Goal: Task Accomplishment & Management: Use online tool/utility

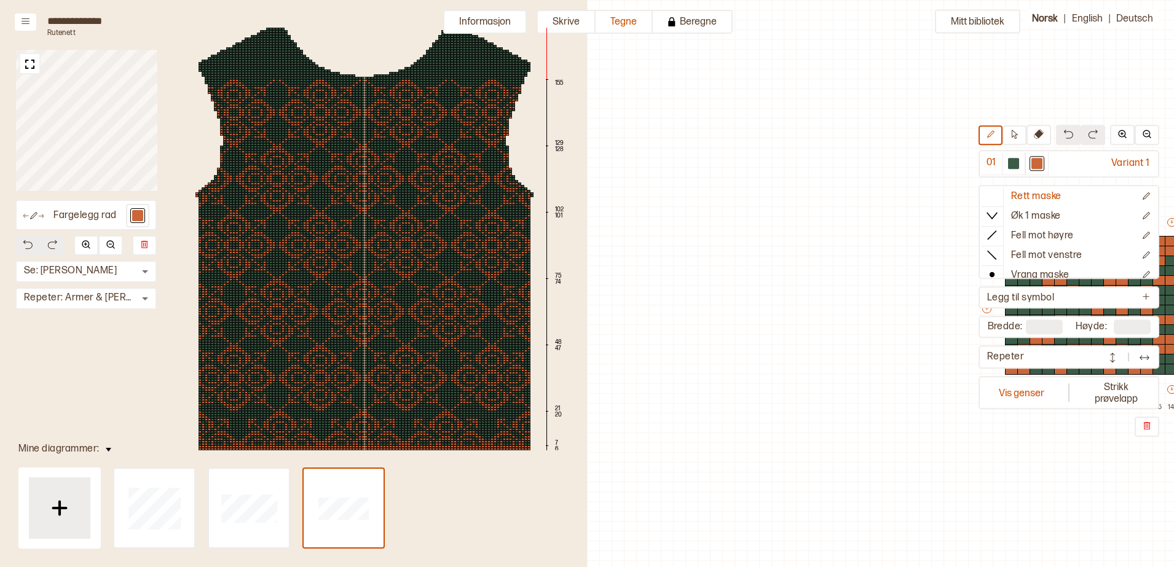
scroll to position [37, 512]
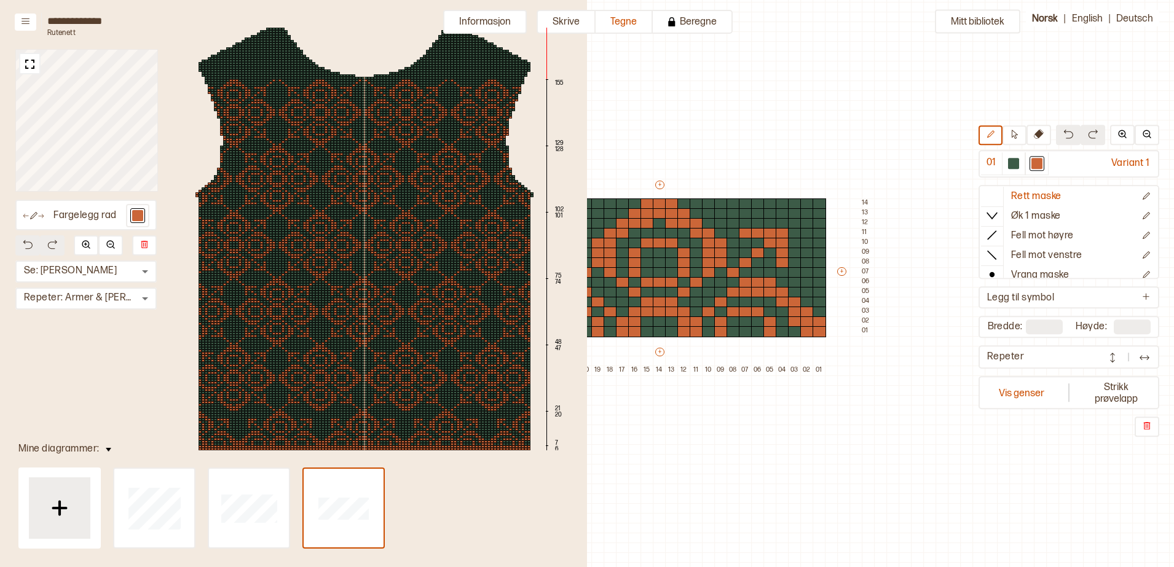
click at [35, 61] on img at bounding box center [29, 64] width 15 height 15
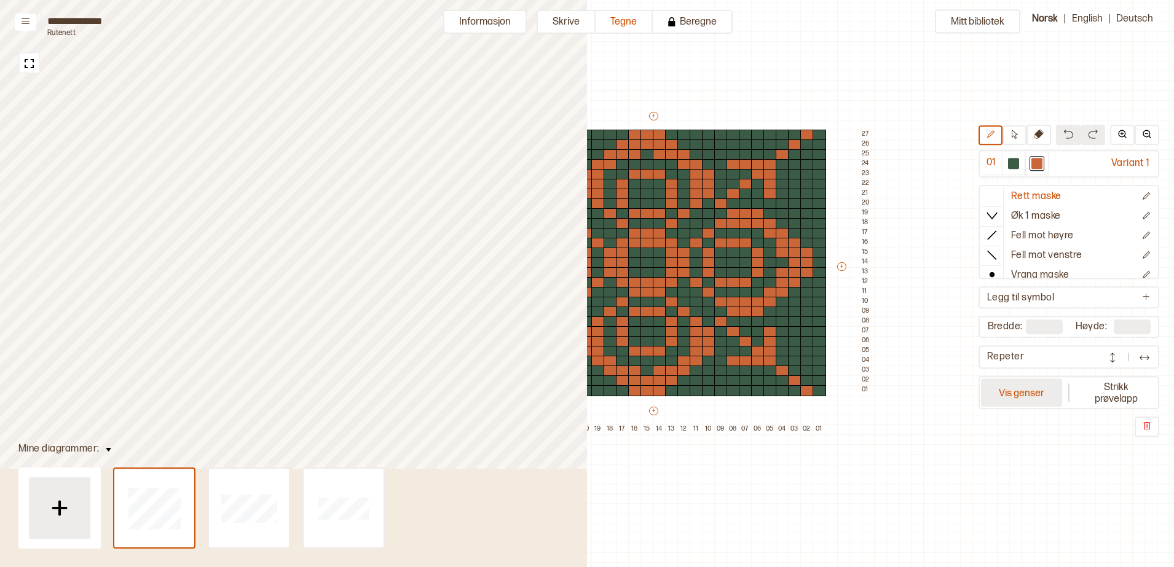
click at [1027, 385] on button "Vis genser" at bounding box center [1021, 393] width 81 height 28
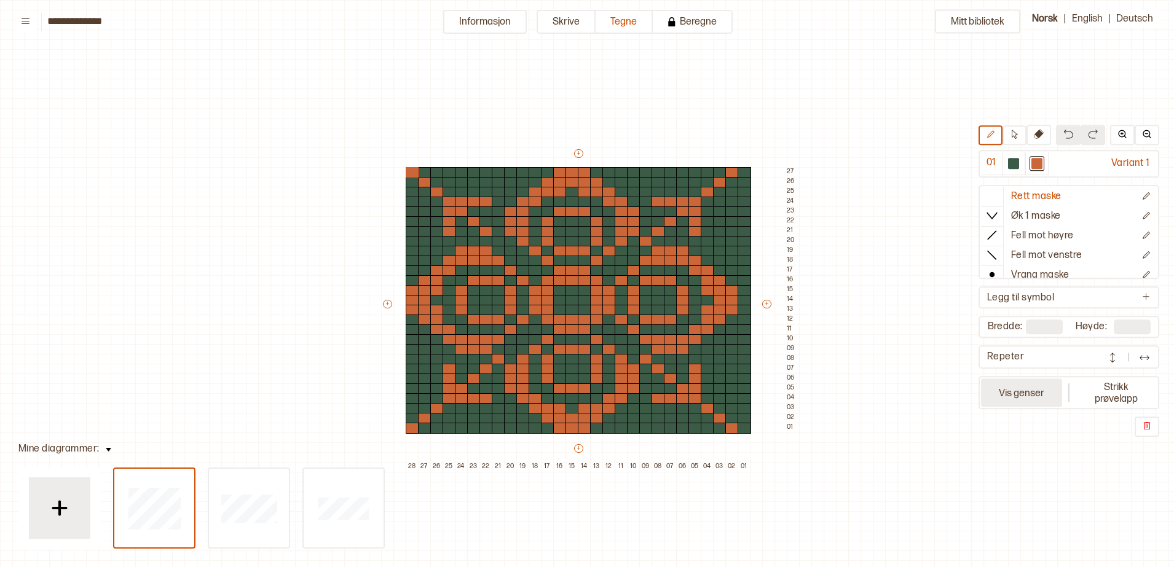
click at [992, 406] on button "Vis genser" at bounding box center [1021, 393] width 81 height 28
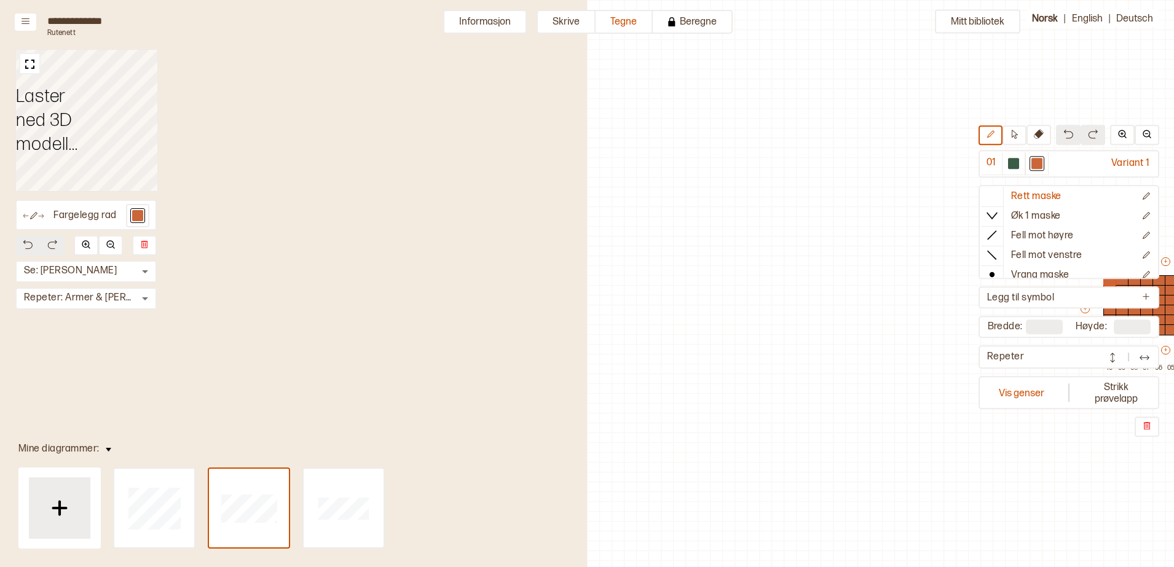
type input "**"
type input "*"
click at [1033, 383] on button "Vis genser" at bounding box center [1021, 393] width 81 height 28
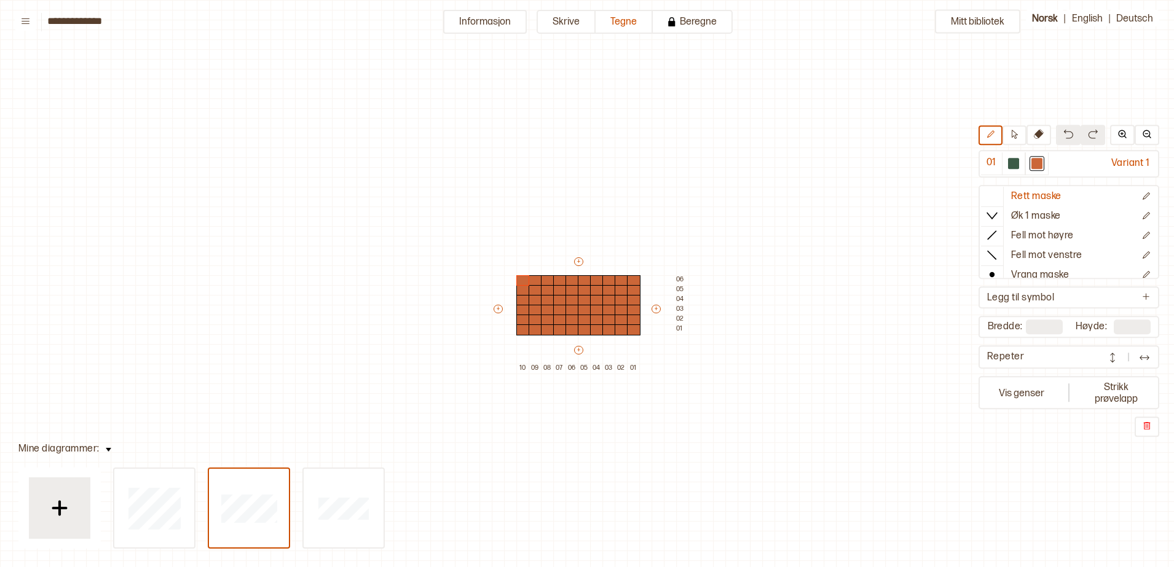
scroll to position [37, 9]
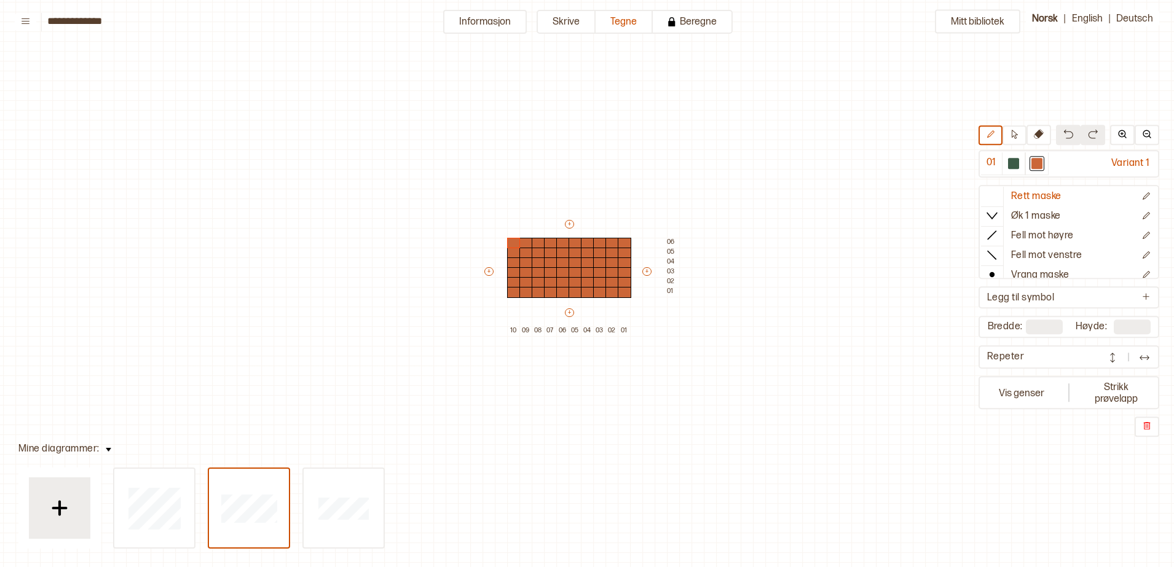
drag, startPoint x: 449, startPoint y: 197, endPoint x: 670, endPoint y: 323, distance: 254.2
click at [670, 323] on div "Mitt bibliotek 01 Variant 1 Rett maske Øk 1 maske Fell mot høyre Fell mot venst…" at bounding box center [1164, 530] width 2347 height 1134
click at [194, 496] on div at bounding box center [154, 508] width 80 height 79
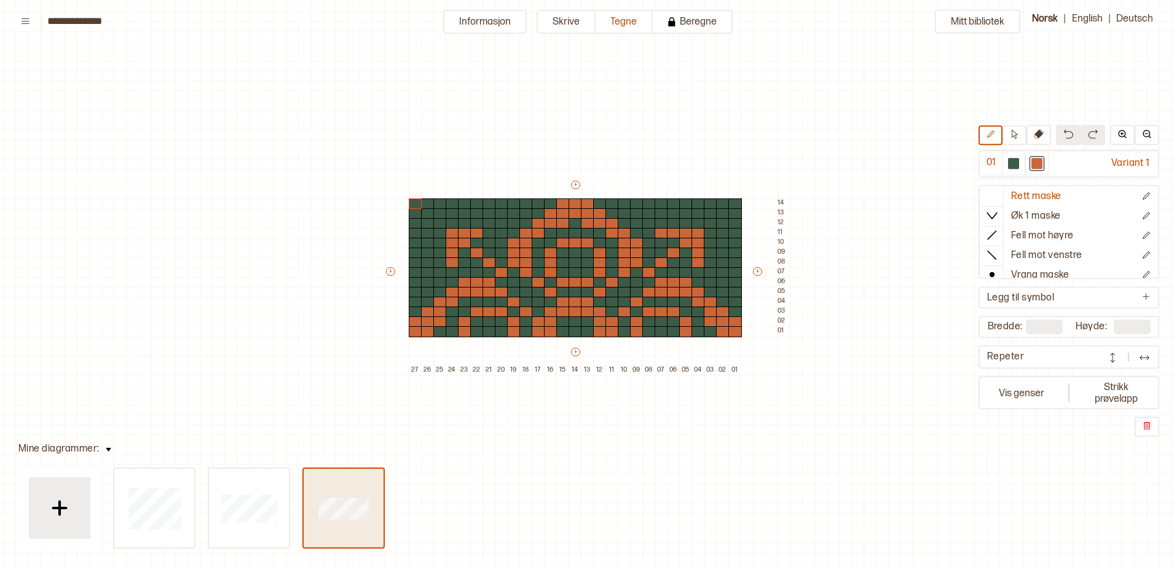
type input "**"
click at [980, 14] on button "Mitt bibliotek" at bounding box center [977, 22] width 85 height 24
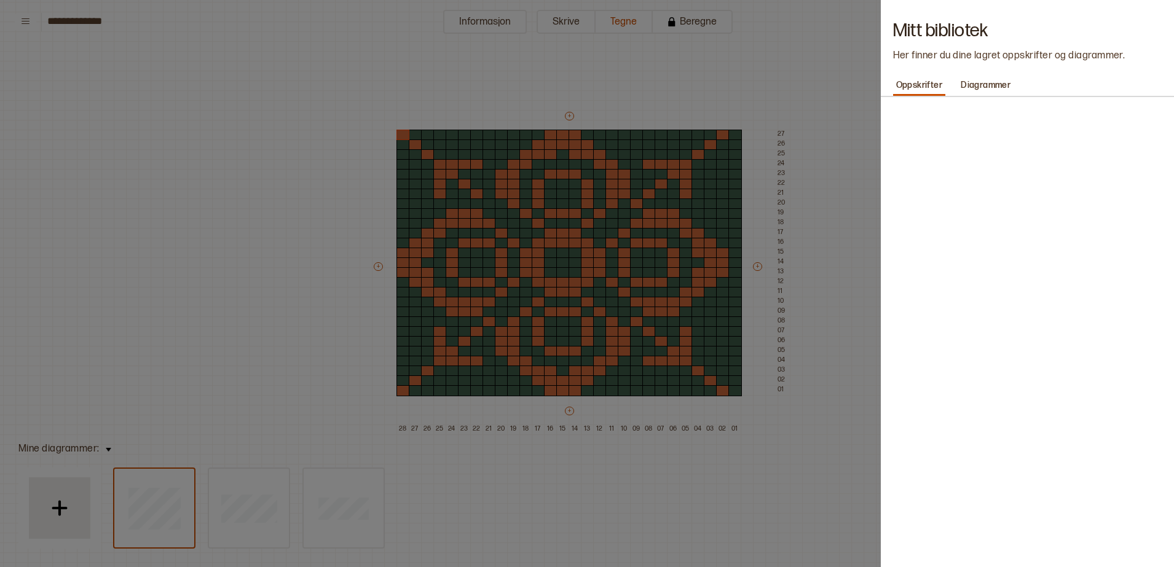
type input "**"
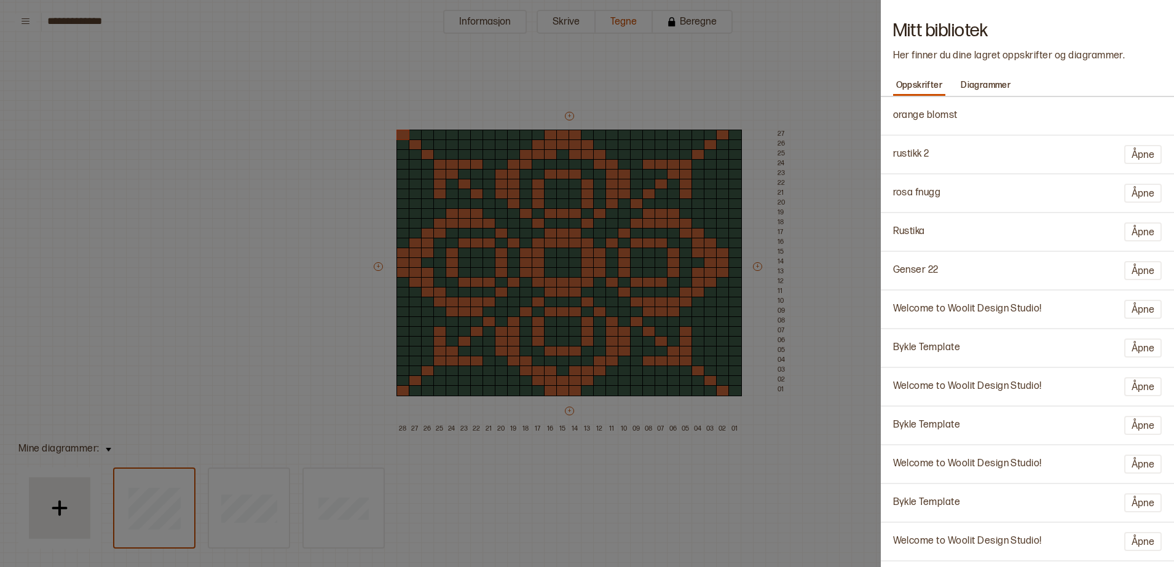
click at [28, 21] on div at bounding box center [587, 283] width 1174 height 567
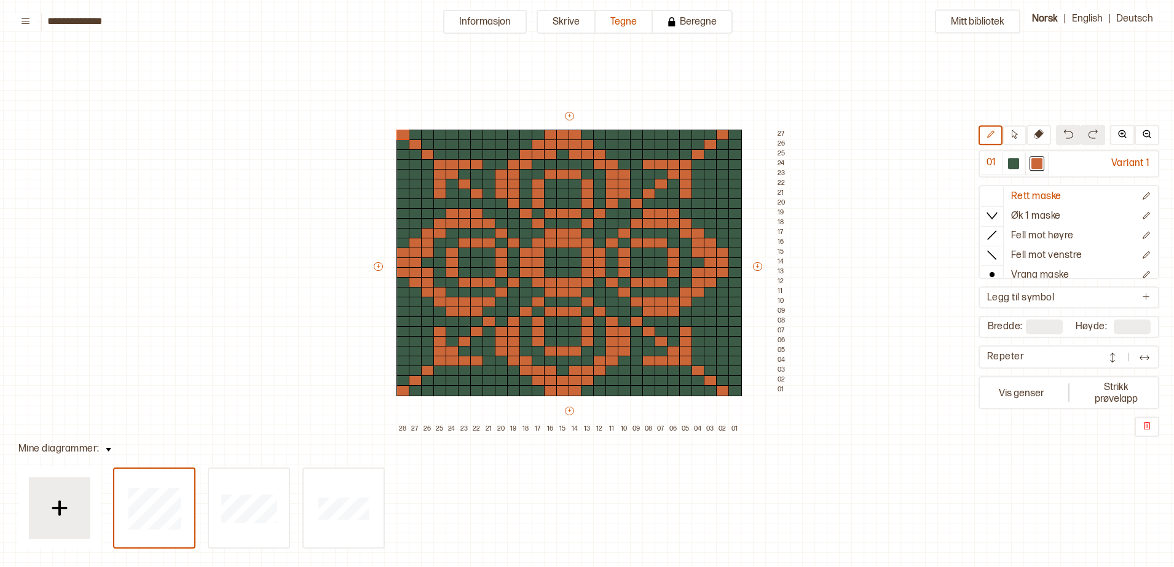
click at [28, 21] on icon at bounding box center [26, 21] width 8 height 6
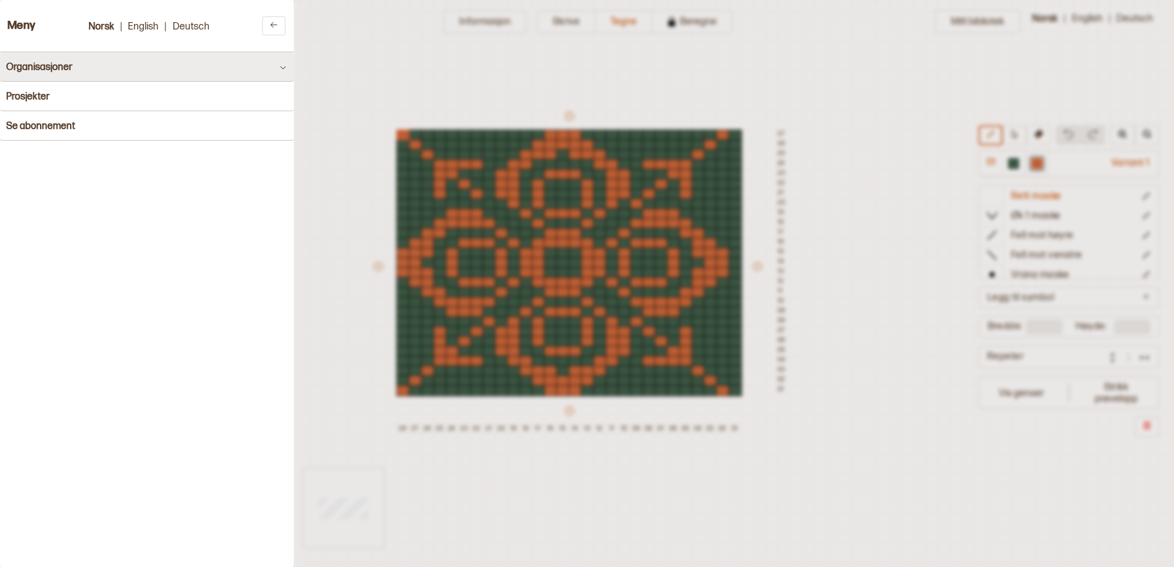
click at [74, 72] on button "Organisasjoner" at bounding box center [147, 66] width 294 height 29
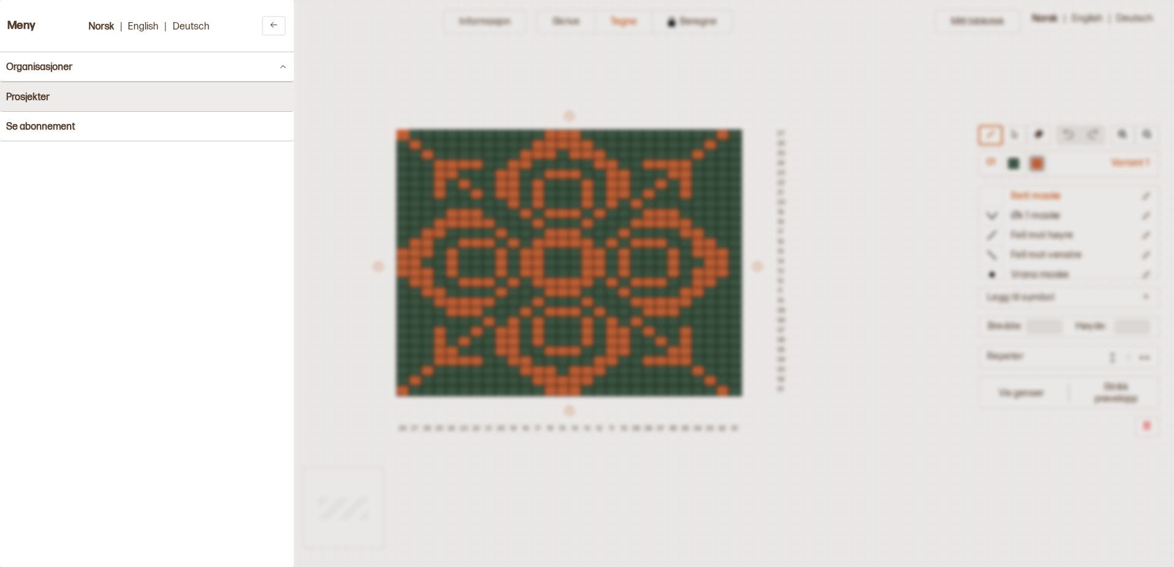
click at [46, 105] on button "Prosjekter" at bounding box center [147, 96] width 294 height 29
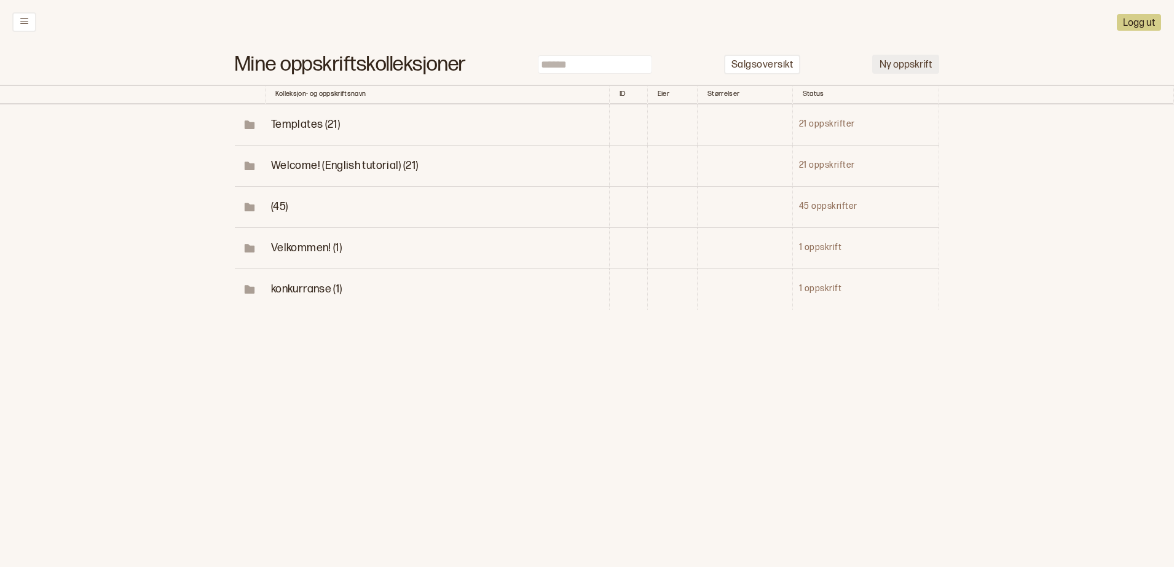
click at [901, 57] on button "Ny oppskrift" at bounding box center [905, 64] width 67 height 19
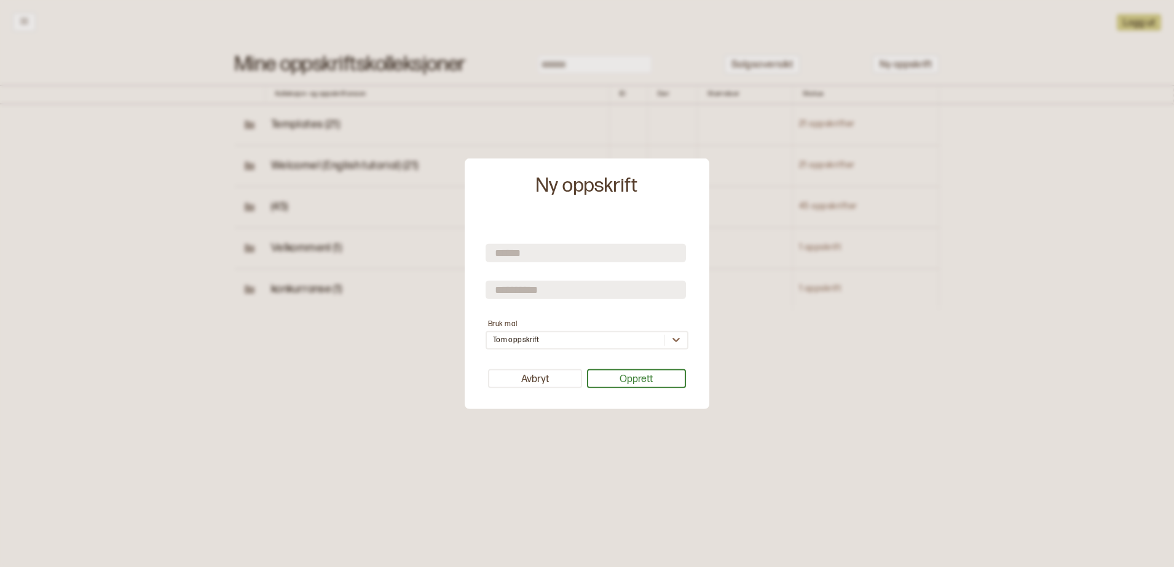
click at [543, 246] on input "text" at bounding box center [585, 253] width 200 height 18
type input "*"
type input "**********"
click at [615, 382] on button "Opprett" at bounding box center [637, 378] width 100 height 19
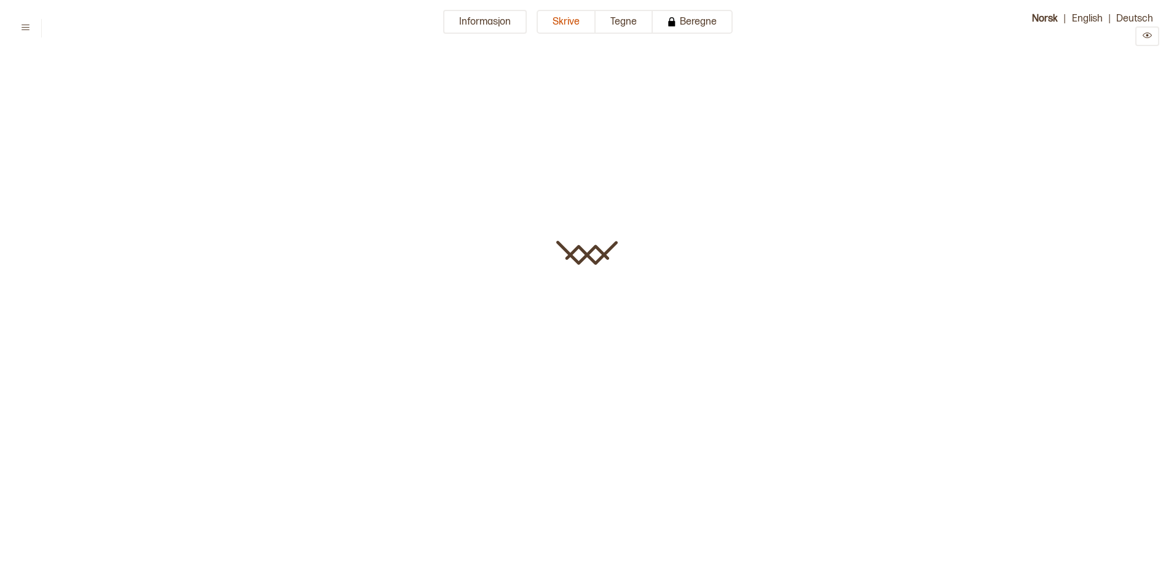
type input "**********"
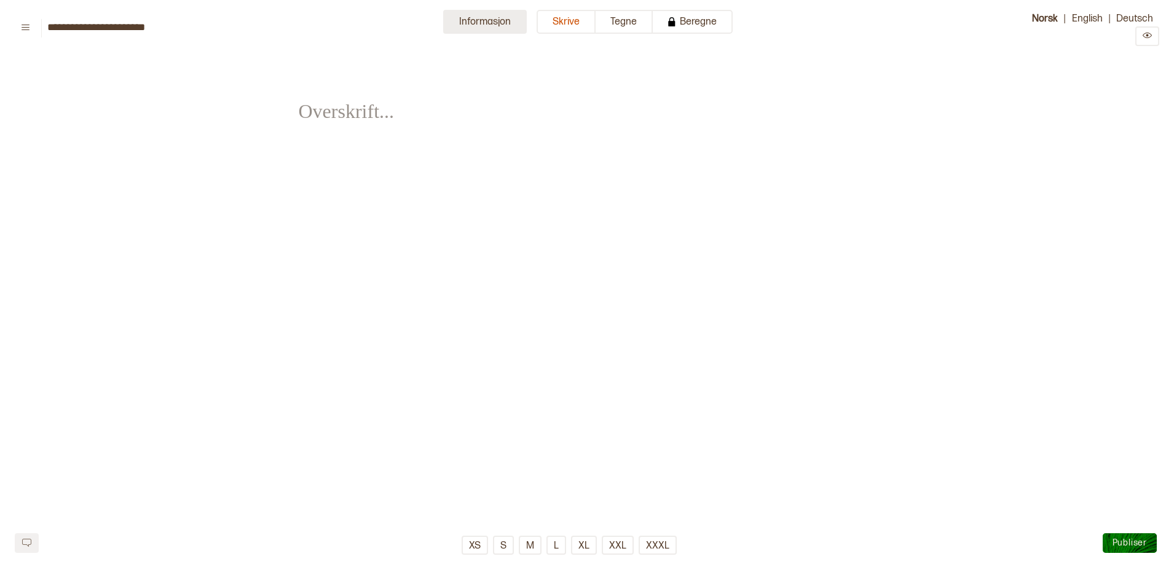
click at [499, 25] on button "Informasjon" at bounding box center [485, 22] width 84 height 24
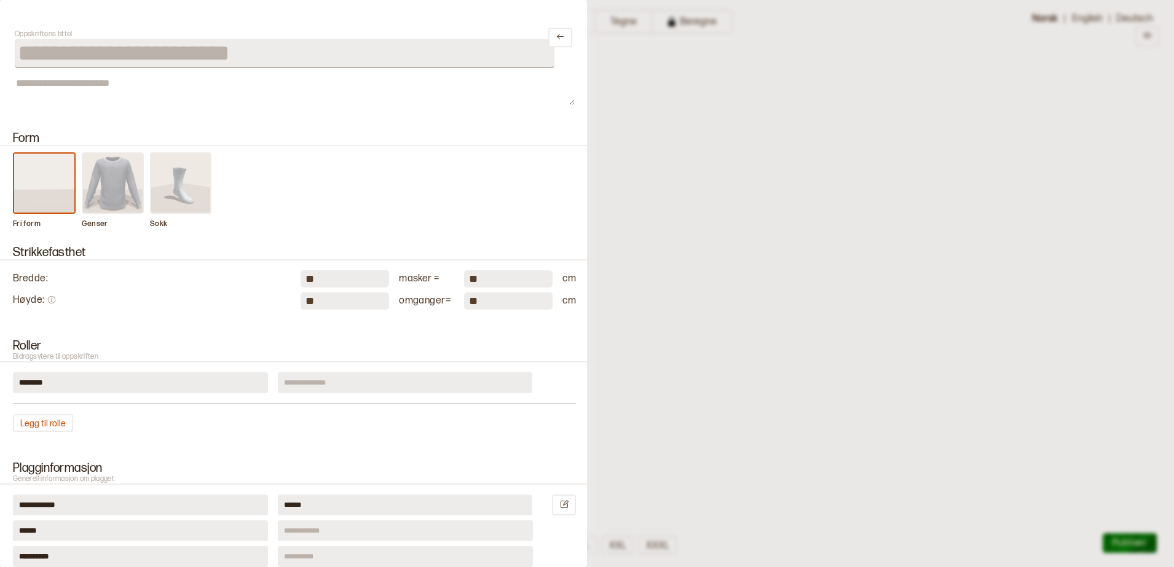
click at [117, 200] on img at bounding box center [113, 183] width 60 height 59
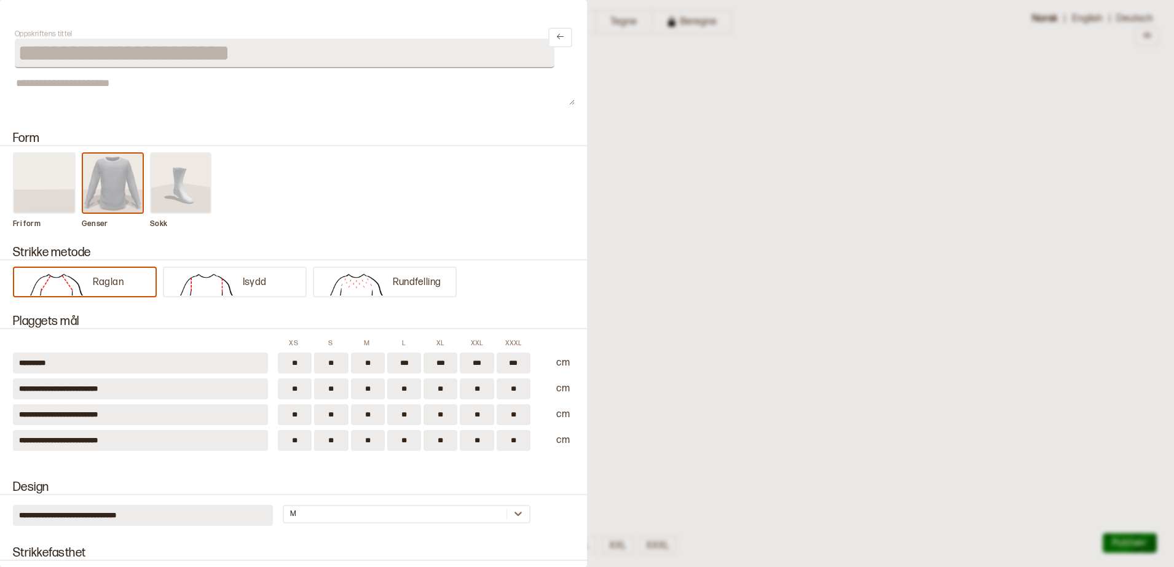
drag, startPoint x: 214, startPoint y: 274, endPoint x: 353, endPoint y: 141, distance: 191.6
click at [353, 141] on h2 "Form" at bounding box center [294, 138] width 592 height 15
click at [214, 284] on img at bounding box center [206, 283] width 73 height 25
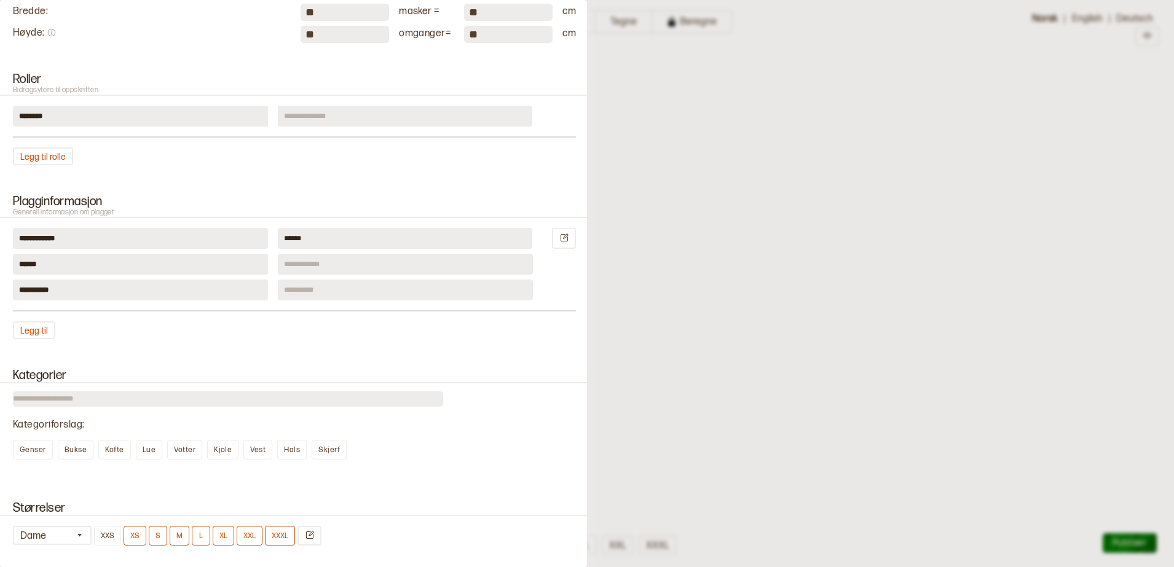
scroll to position [414, 0]
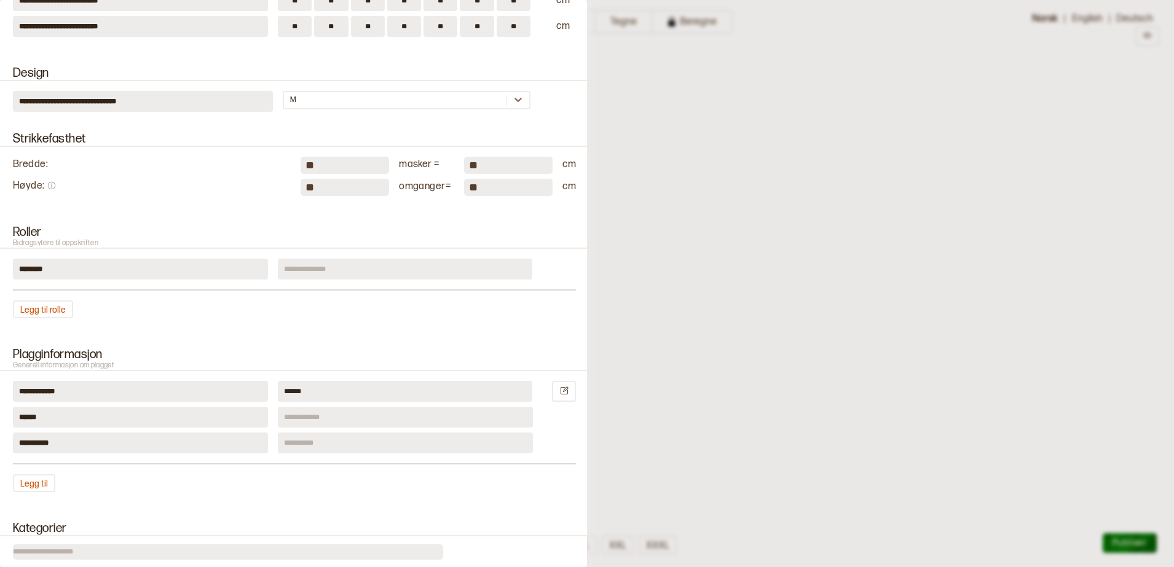
click at [342, 178] on div "Bredde : ** masker = ** cm Høyde : ** omganger = ** cm" at bounding box center [294, 174] width 563 height 44
click at [322, 167] on input "**" at bounding box center [344, 165] width 88 height 17
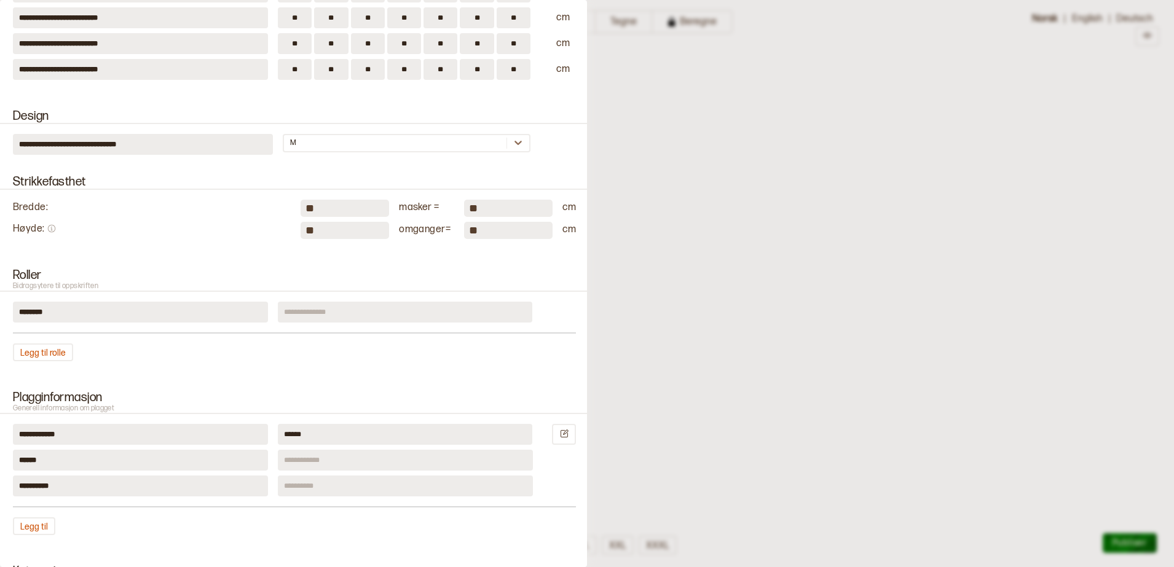
type input "*"
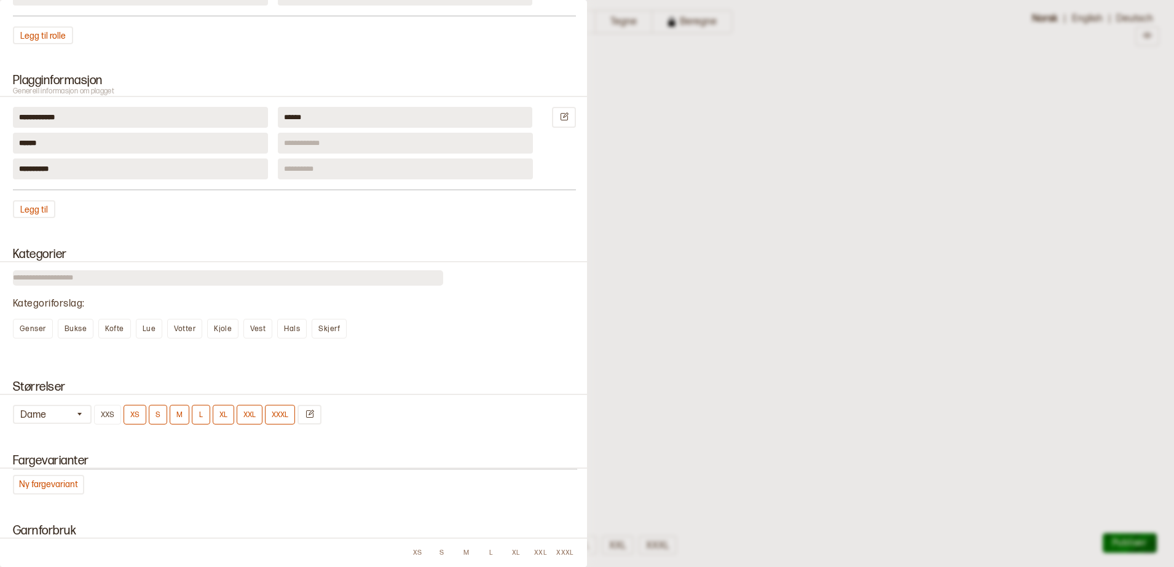
scroll to position [691, 0]
type input "**"
click at [67, 488] on button "Ny fargevariant" at bounding box center [48, 482] width 71 height 20
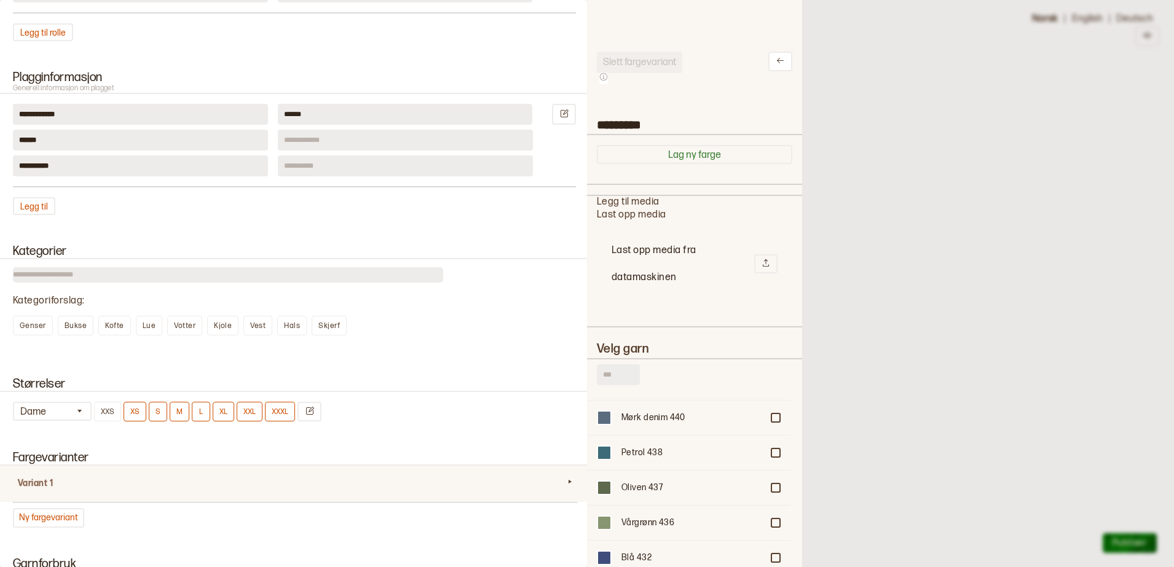
scroll to position [409, 0]
drag, startPoint x: 689, startPoint y: 460, endPoint x: 616, endPoint y: 328, distance: 150.4
click at [616, 328] on div "Slett fargevariant ********* Lag ny farge Legg til media Last opp media Last op…" at bounding box center [694, 405] width 195 height 707
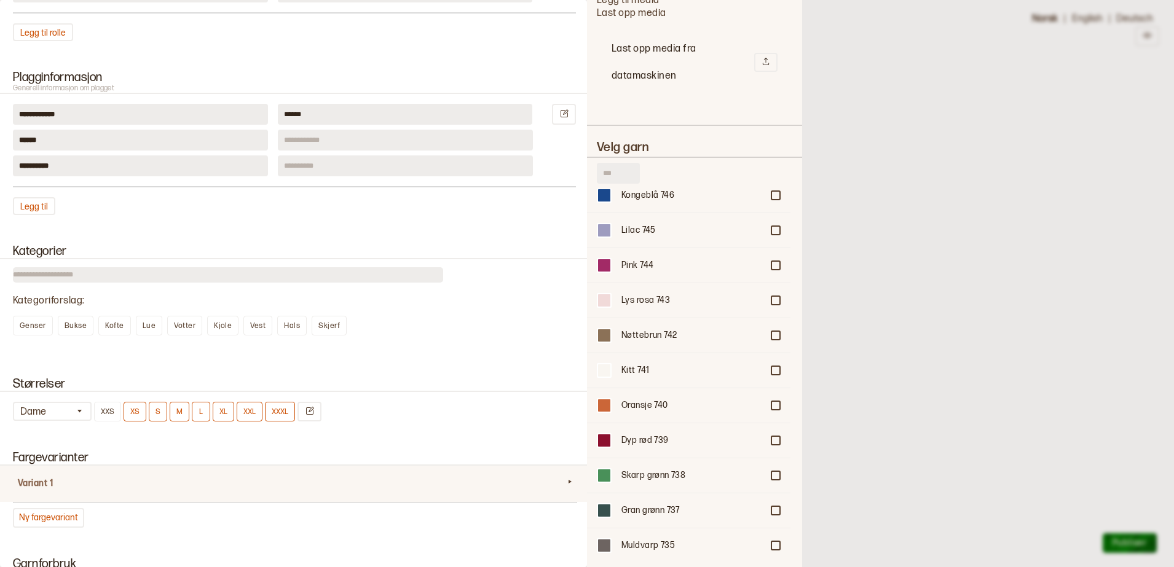
scroll to position [4104, 0]
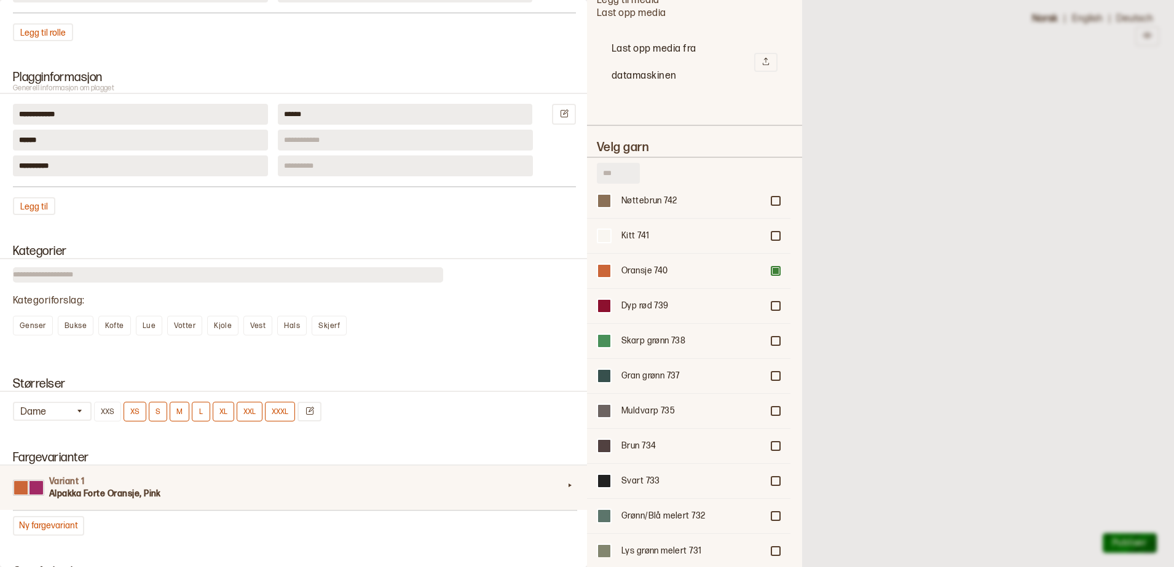
scroll to position [0, 0]
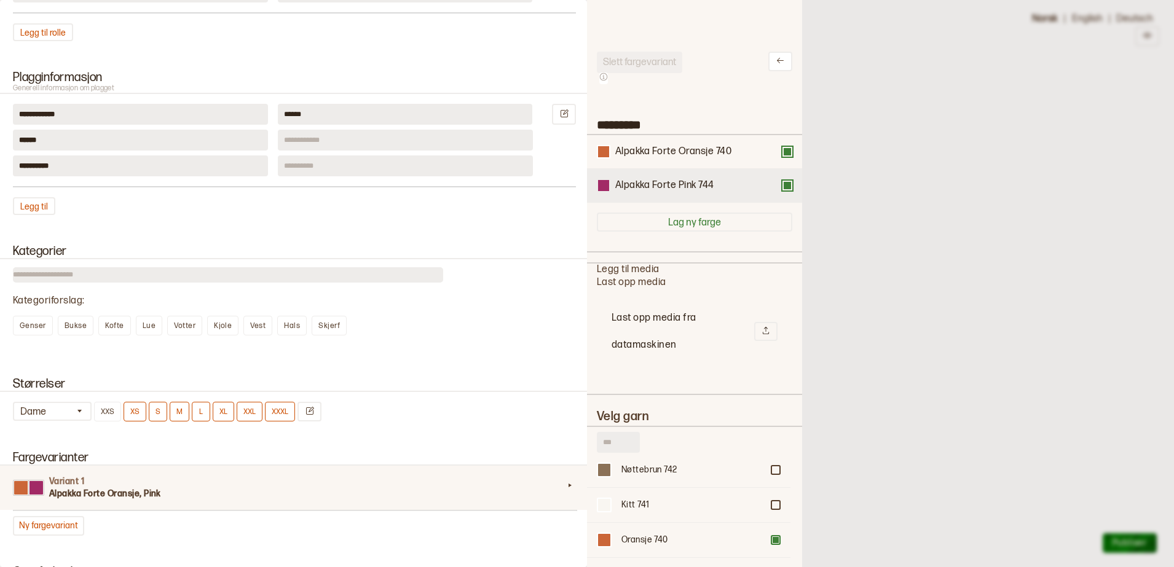
click at [601, 182] on div at bounding box center [603, 185] width 11 height 11
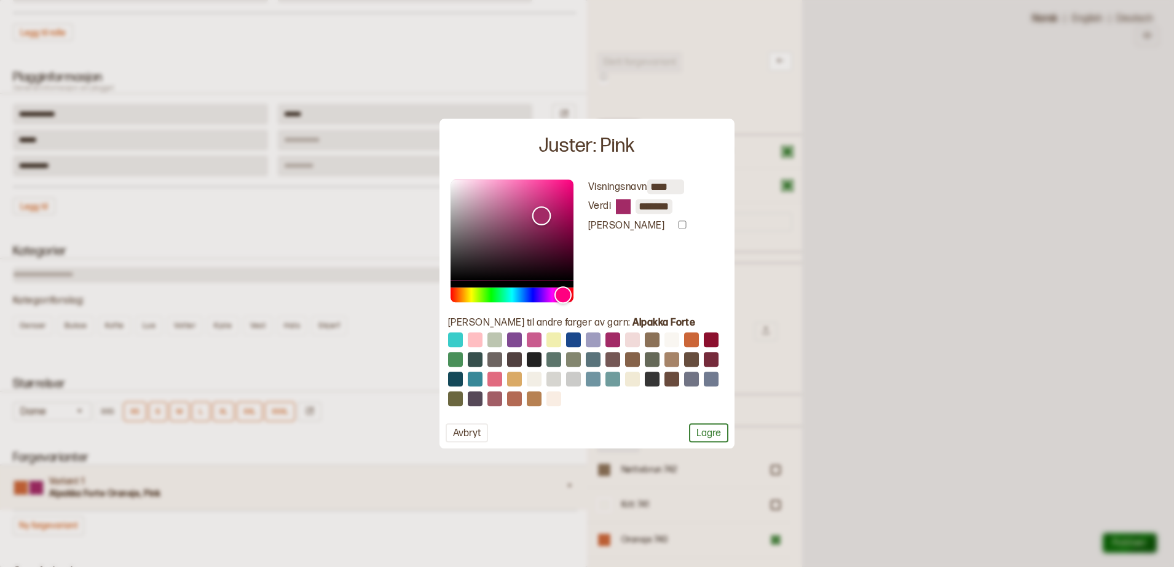
click at [538, 198] on div "Color" at bounding box center [511, 229] width 123 height 101
click at [550, 194] on div "Color" at bounding box center [511, 229] width 123 height 101
type input "*******"
click at [560, 196] on div "Color" at bounding box center [511, 229] width 123 height 101
click at [696, 431] on button "Lagre" at bounding box center [708, 432] width 39 height 19
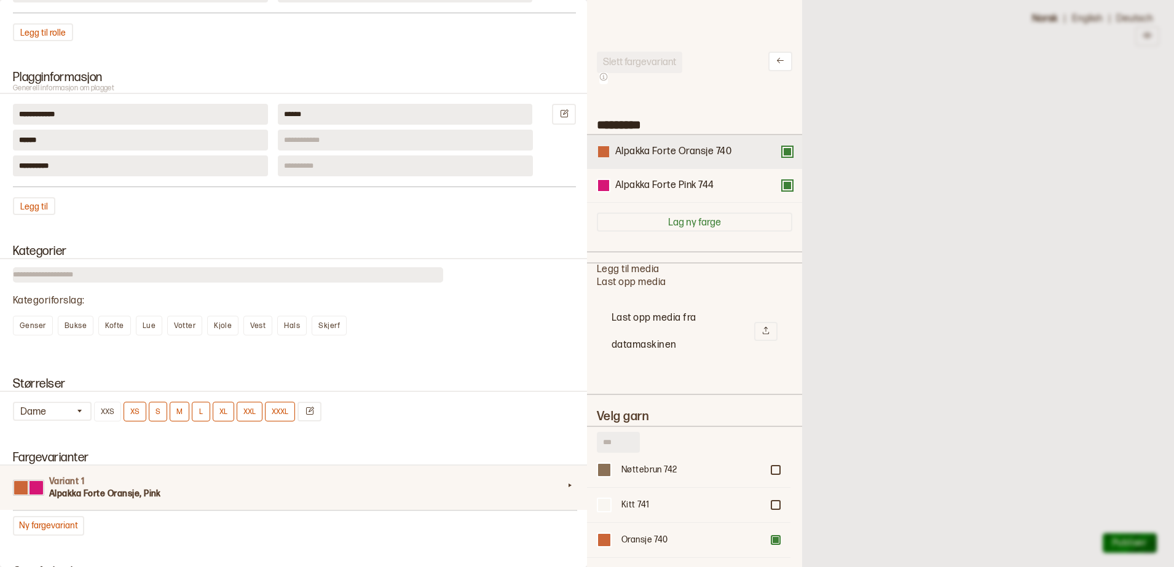
click at [606, 155] on div at bounding box center [603, 151] width 11 height 11
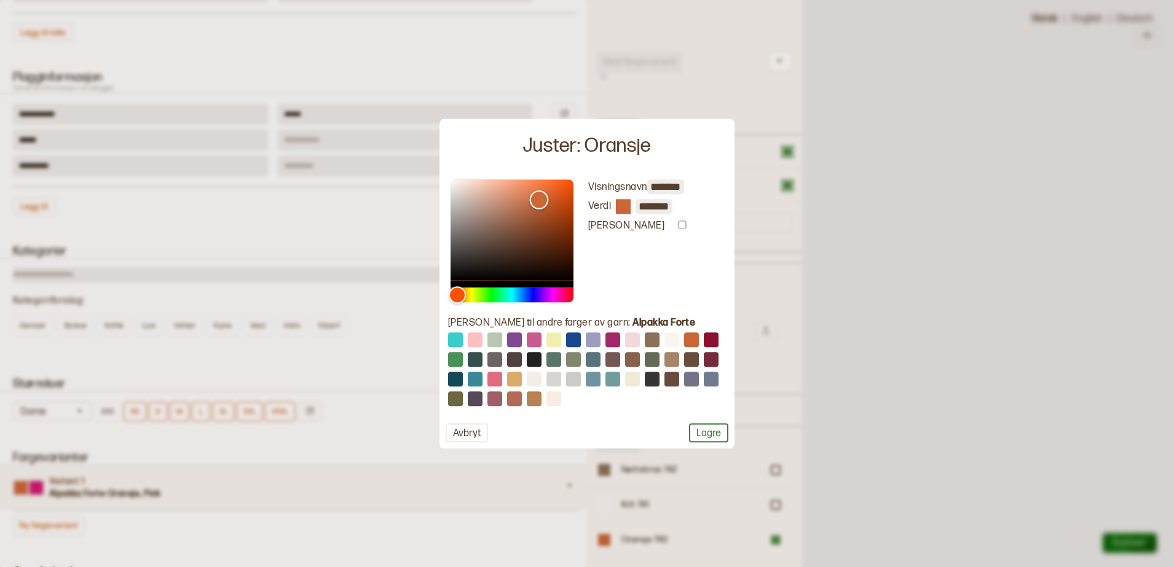
click at [547, 192] on div "Color" at bounding box center [511, 229] width 123 height 101
click at [563, 193] on div "Color" at bounding box center [511, 229] width 123 height 101
click at [550, 184] on div "Color" at bounding box center [511, 229] width 123 height 101
type input "*******"
click at [557, 182] on div "Color" at bounding box center [557, 182] width 19 height 19
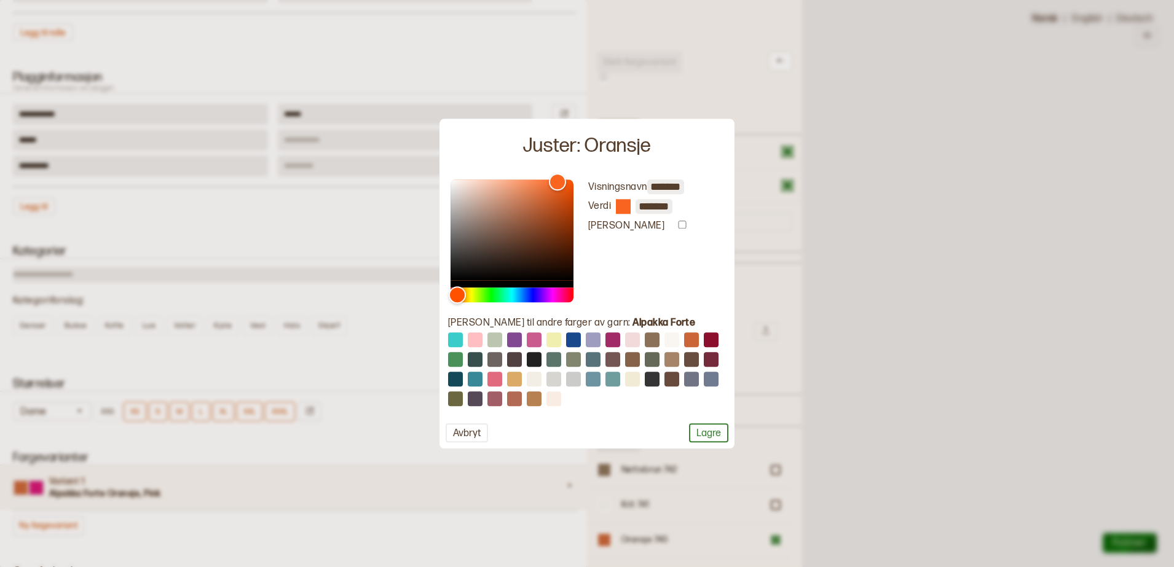
click at [547, 178] on div "Visningsnavn ******* Verdi ******* [PERSON_NAME] til andre farger av garn: Alpa…" at bounding box center [586, 310] width 295 height 275
click at [546, 179] on div at bounding box center [511, 240] width 123 height 123
click at [706, 429] on button "Lagre" at bounding box center [708, 432] width 39 height 19
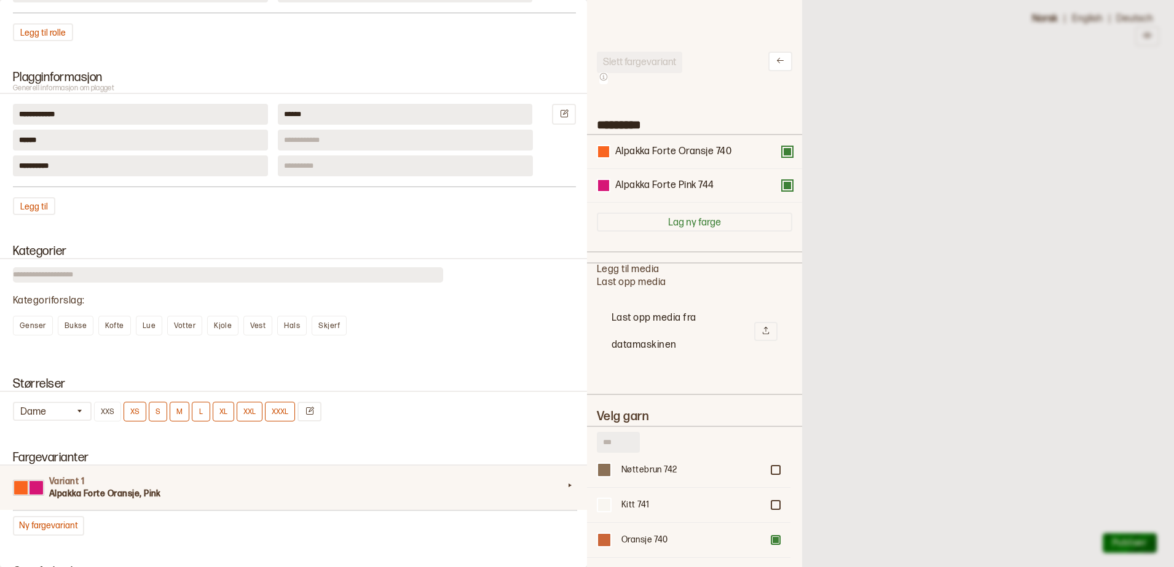
click at [852, 321] on div at bounding box center [587, 283] width 1174 height 567
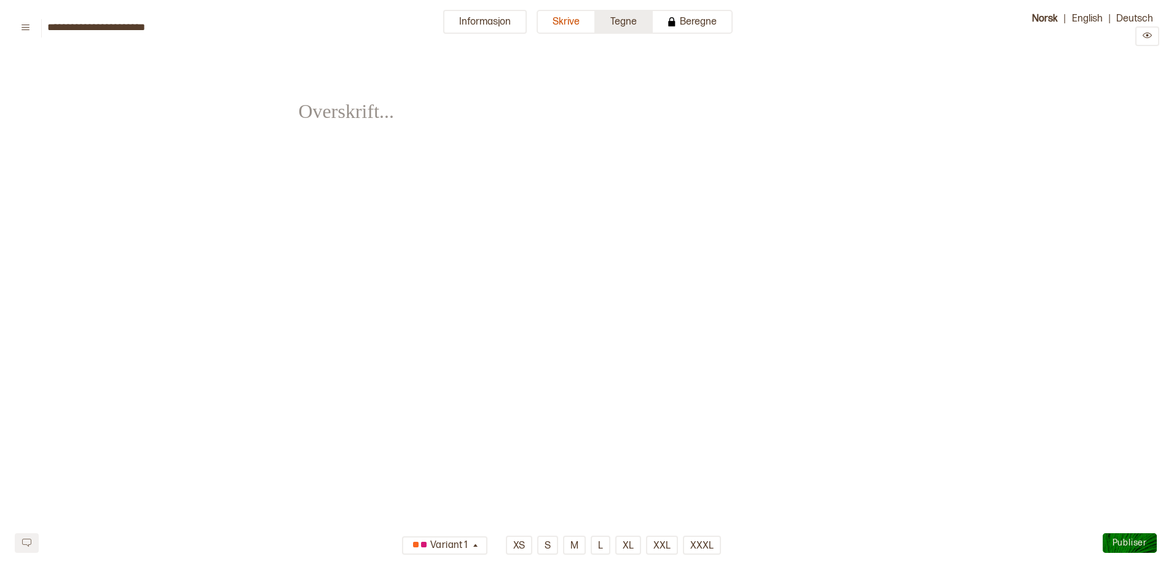
click at [597, 20] on button "Tegne" at bounding box center [623, 22] width 57 height 24
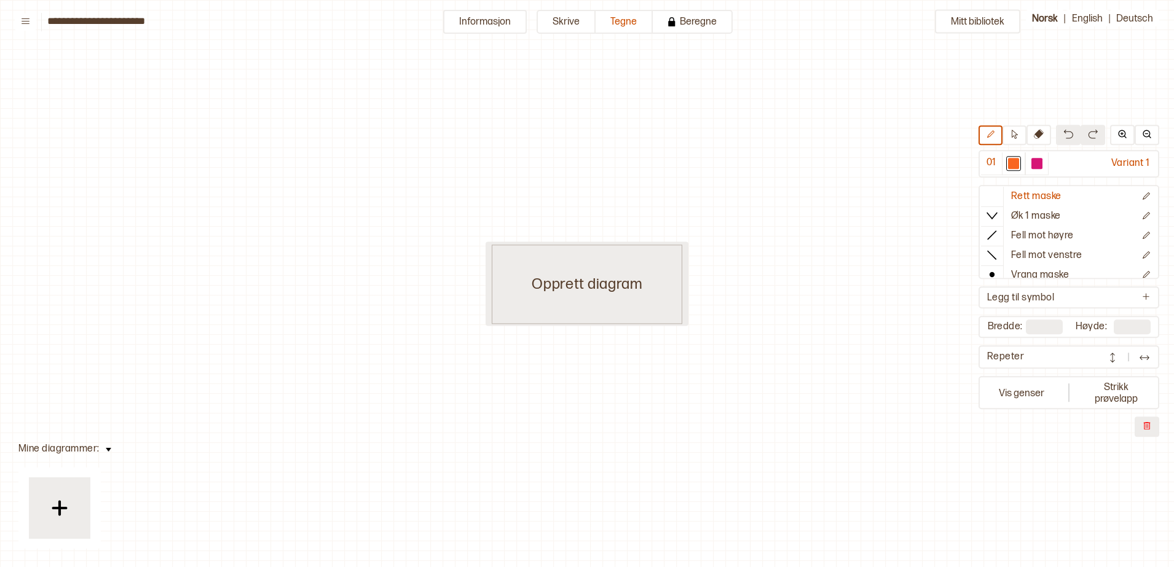
click at [635, 297] on div "Opprett diagram" at bounding box center [587, 284] width 190 height 79
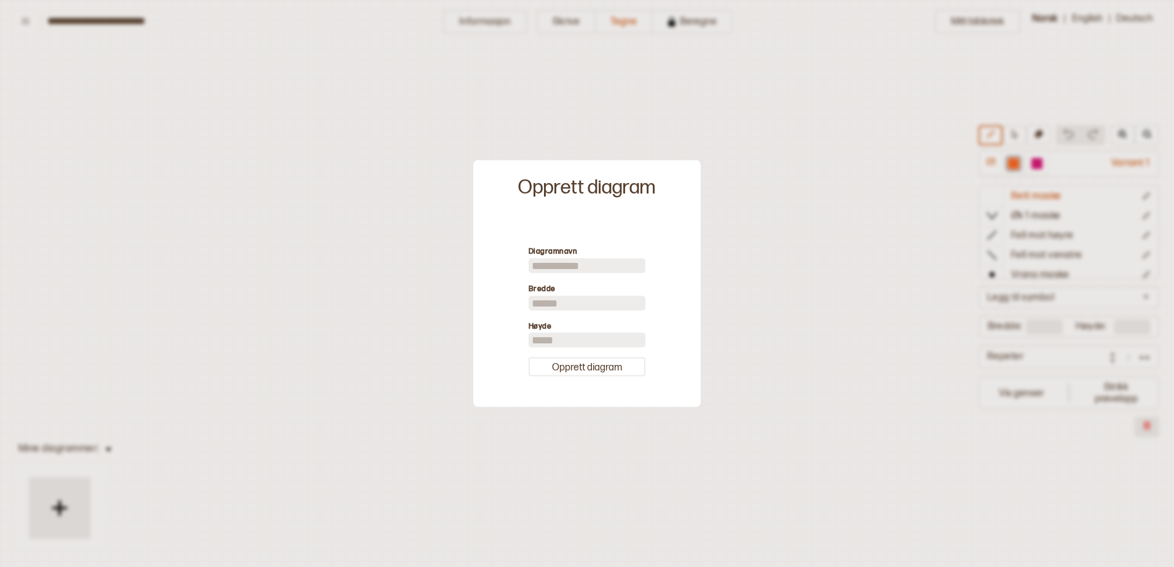
click at [576, 305] on input "**" at bounding box center [586, 303] width 117 height 15
type input "*"
type input "**"
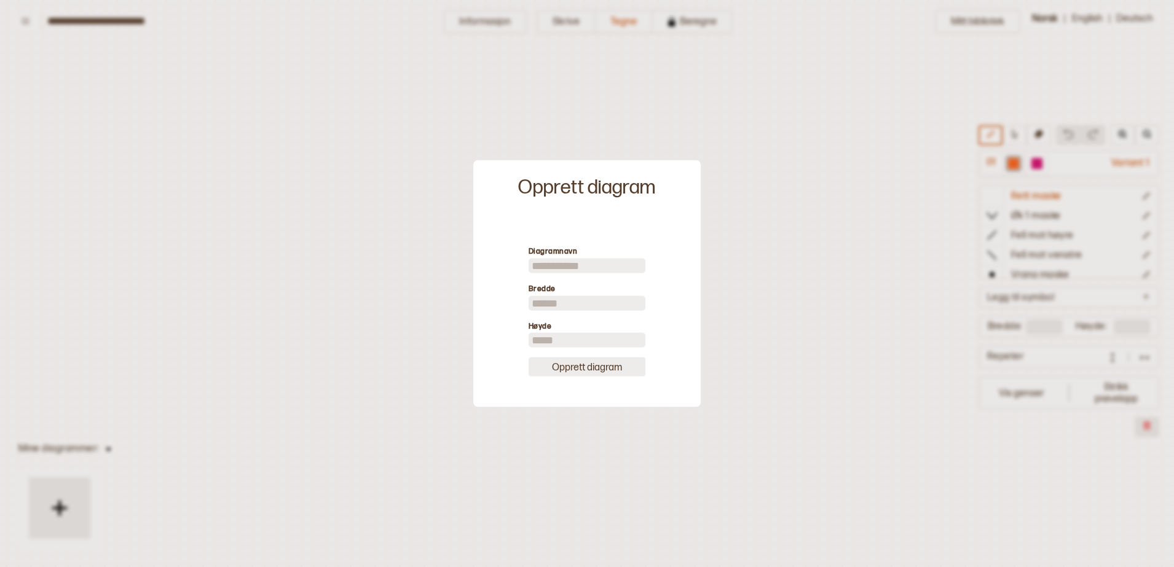
click at [584, 366] on button "Opprett diagram" at bounding box center [586, 367] width 117 height 19
type input "**"
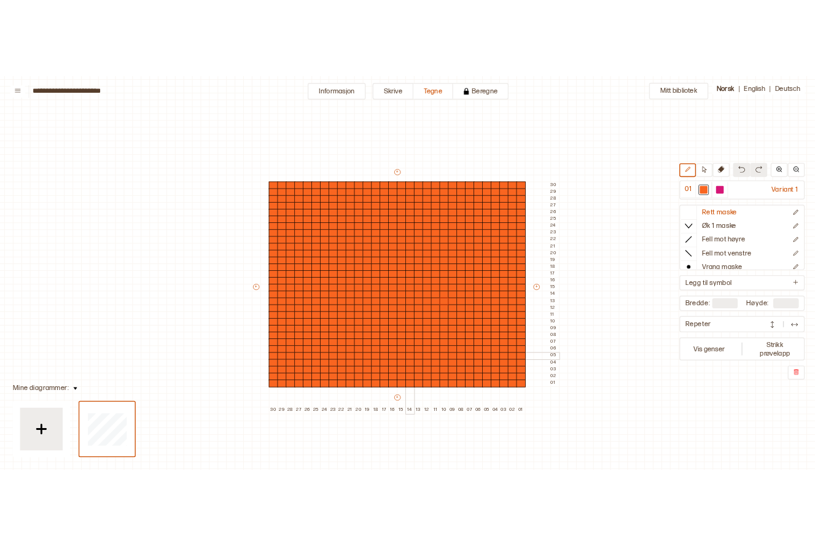
scroll to position [37, 9]
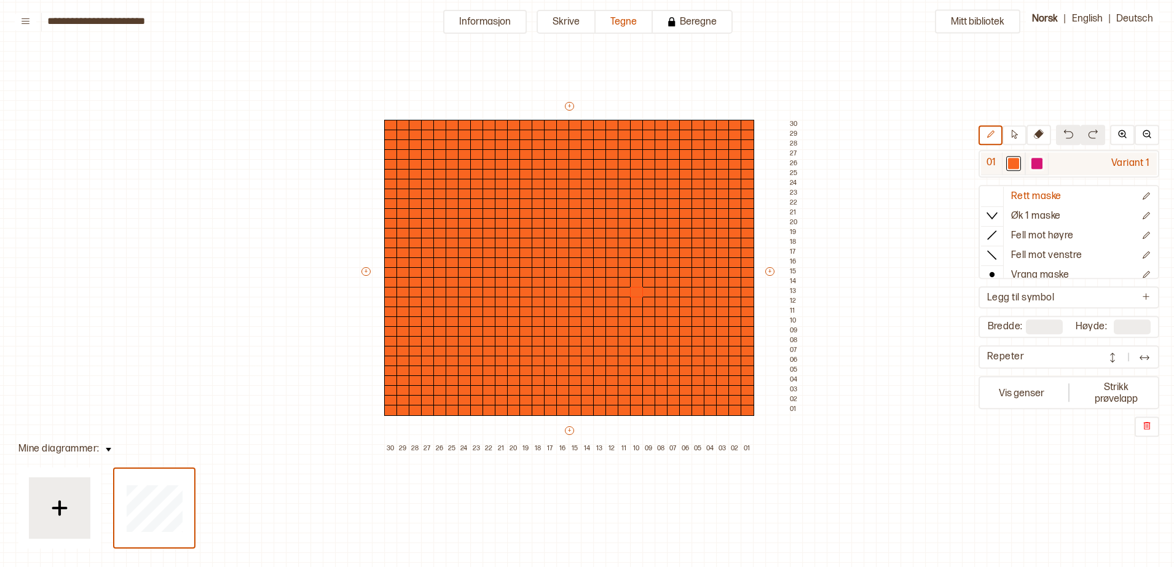
click at [1042, 163] on div at bounding box center [1036, 163] width 15 height 15
click at [1016, 126] on button at bounding box center [1014, 135] width 24 height 20
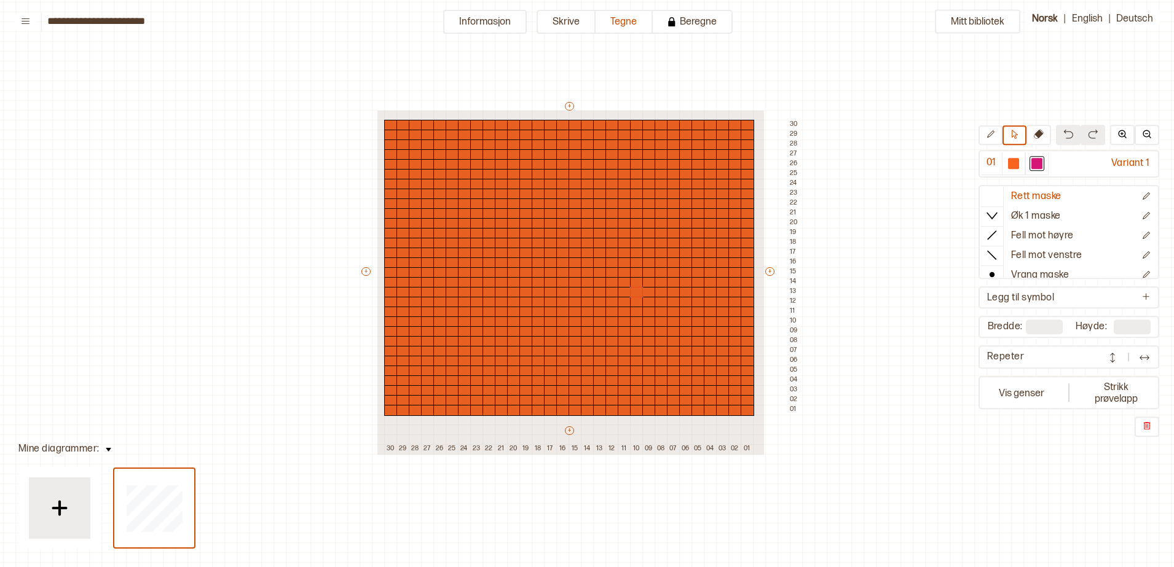
drag, startPoint x: 376, startPoint y: 109, endPoint x: 761, endPoint y: 464, distance: 524.0
click at [761, 464] on div "Mitt bibliotek 01 Variant 1 Rett maske Øk 1 maske Fell mot høyre Fell mot venst…" at bounding box center [1164, 530] width 2347 height 1134
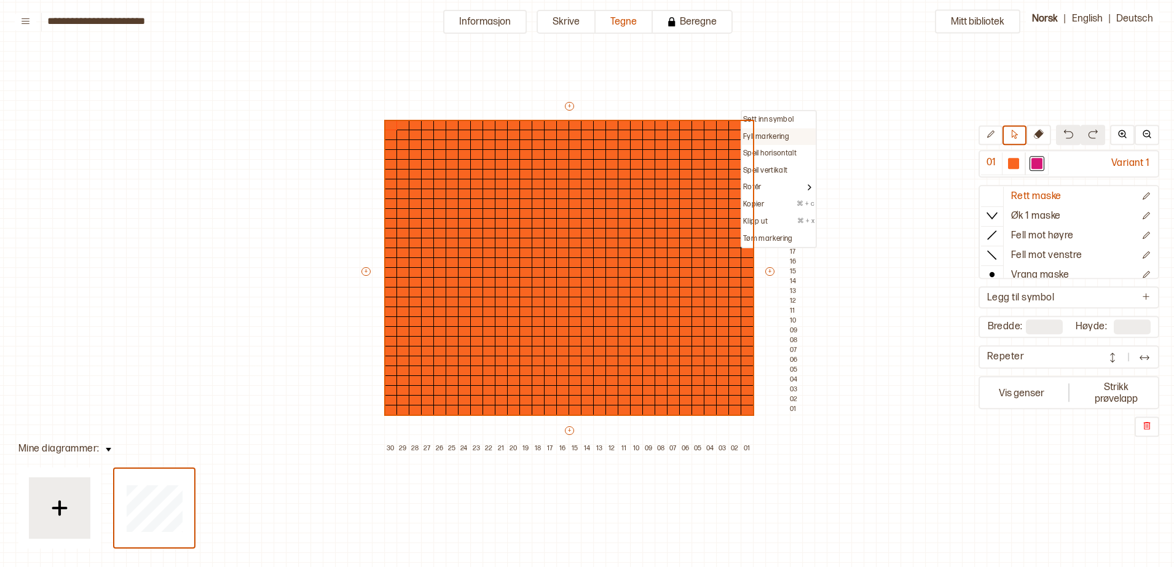
click at [766, 136] on p "Fyll markering" at bounding box center [766, 137] width 46 height 10
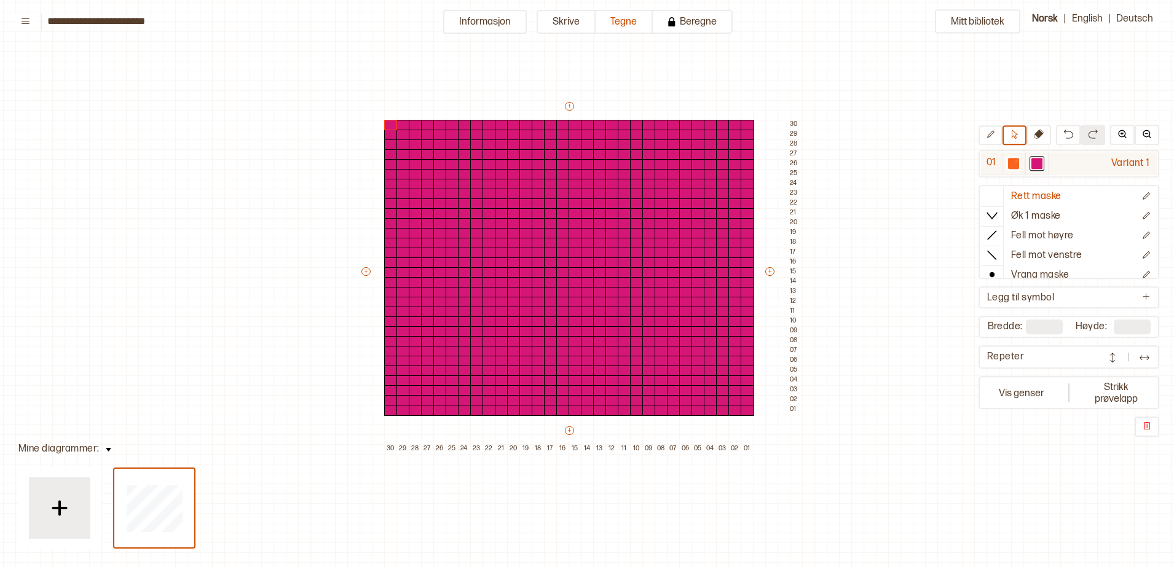
click at [1015, 160] on div at bounding box center [1013, 163] width 11 height 11
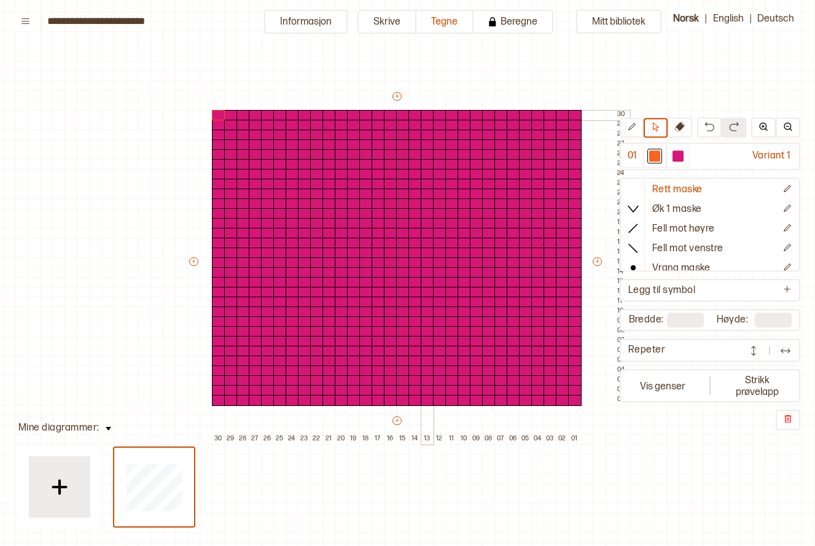
click at [425, 91] on div "+ + + + 30 29 28 27 26 25 24 23 22 21 20 19 18 17 16 15 14 13 12 11 10 09 08 07…" at bounding box center [408, 267] width 442 height 354
click at [376, 390] on div at bounding box center [379, 390] width 14 height 11
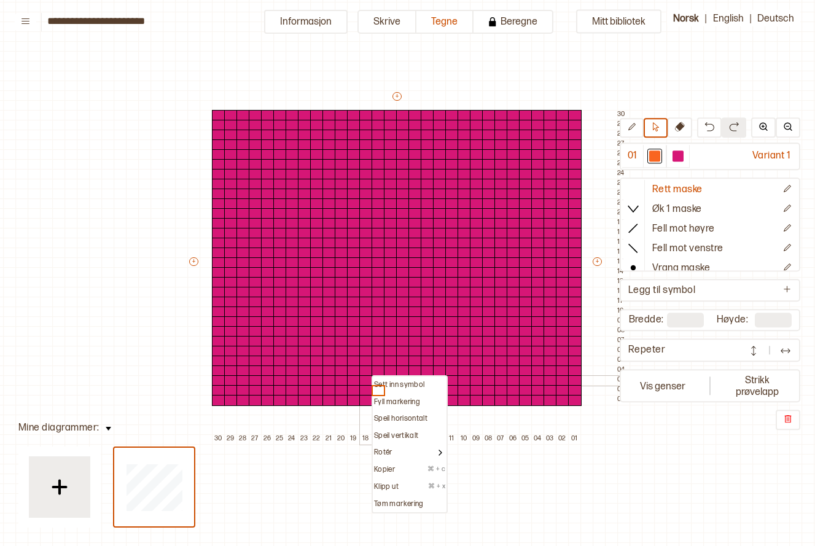
click at [366, 378] on div at bounding box center [366, 380] width 14 height 11
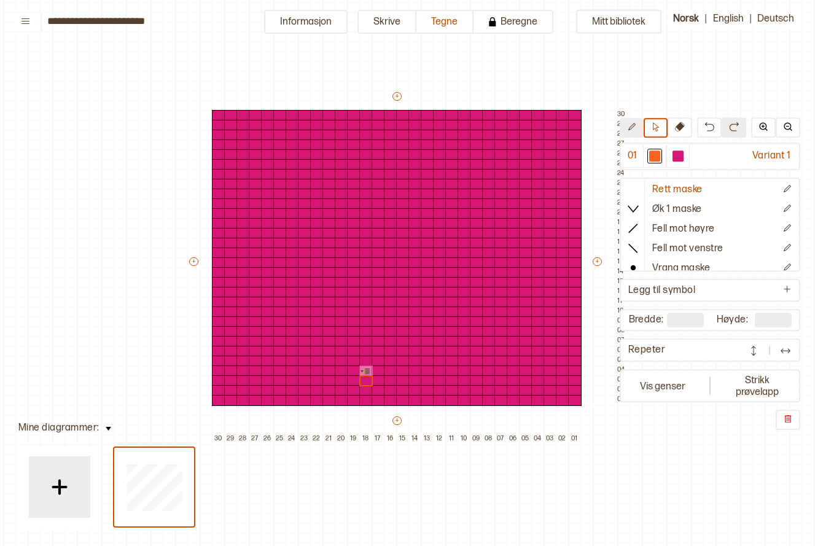
click at [635, 135] on button at bounding box center [632, 129] width 24 height 20
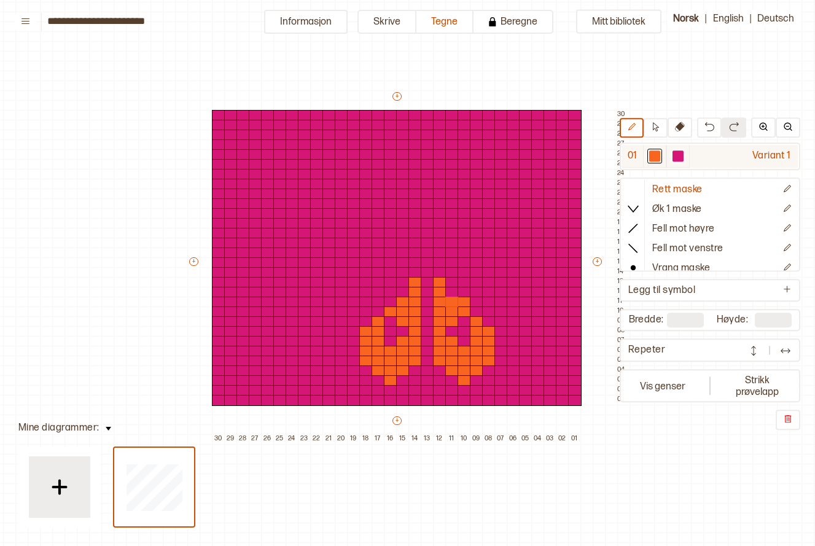
click at [673, 157] on div at bounding box center [678, 156] width 11 height 11
click at [653, 157] on div at bounding box center [654, 156] width 11 height 11
click at [464, 300] on div at bounding box center [465, 302] width 14 height 11
click at [682, 152] on div at bounding box center [678, 156] width 11 height 11
click at [467, 302] on div at bounding box center [465, 302] width 14 height 11
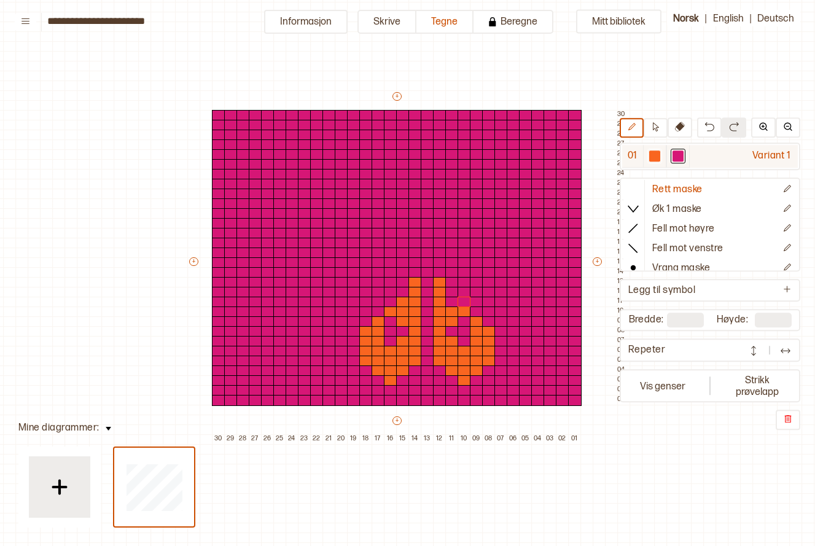
click at [661, 156] on div at bounding box center [655, 156] width 15 height 15
click at [448, 297] on div at bounding box center [452, 302] width 14 height 11
click at [351, 320] on div at bounding box center [354, 321] width 14 height 11
click at [340, 323] on div at bounding box center [342, 321] width 14 height 11
click at [331, 323] on div at bounding box center [330, 321] width 14 height 11
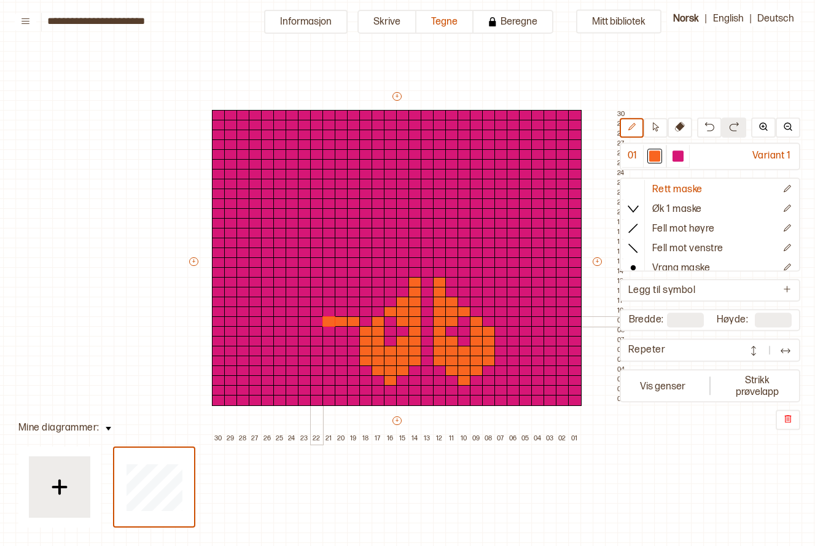
click at [315, 321] on div at bounding box center [317, 321] width 14 height 11
click at [403, 273] on div at bounding box center [403, 272] width 14 height 11
click at [678, 149] on div at bounding box center [678, 156] width 15 height 15
click at [391, 280] on div at bounding box center [391, 282] width 14 height 11
click at [375, 280] on div at bounding box center [379, 282] width 14 height 11
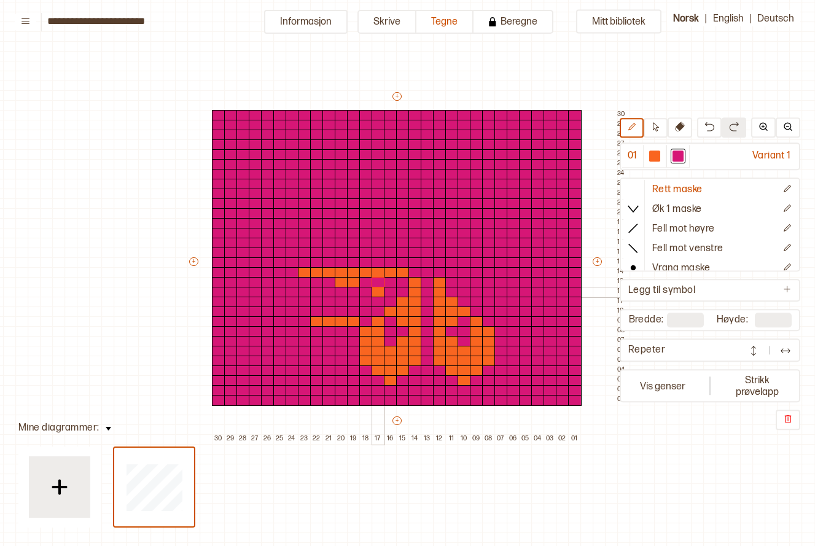
click at [377, 291] on div at bounding box center [379, 292] width 14 height 11
click at [351, 283] on div at bounding box center [354, 282] width 14 height 11
click at [345, 283] on div at bounding box center [342, 282] width 14 height 11
drag, startPoint x: 355, startPoint y: 322, endPoint x: 317, endPoint y: 321, distance: 38.1
click at [317, 321] on div "+ + + + 30 29 28 27 26 25 24 23 22 21 20 19 18 17 16 15 14 13 12 11 10 09 08 07…" at bounding box center [408, 267] width 442 height 354
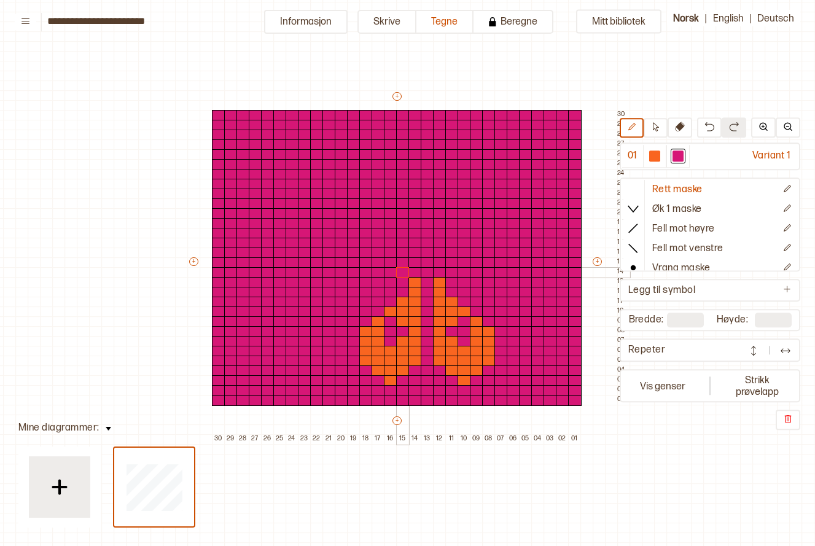
drag, startPoint x: 295, startPoint y: 268, endPoint x: 397, endPoint y: 270, distance: 102.0
click at [397, 270] on div "+ + + + 30 29 28 27 26 25 24 23 22 21 20 19 18 17 16 15 14 13 12 11 10 09 08 07…" at bounding box center [408, 267] width 442 height 354
click at [653, 152] on div at bounding box center [654, 156] width 11 height 11
click at [426, 260] on div at bounding box center [428, 262] width 14 height 11
click at [426, 251] on div at bounding box center [428, 253] width 14 height 11
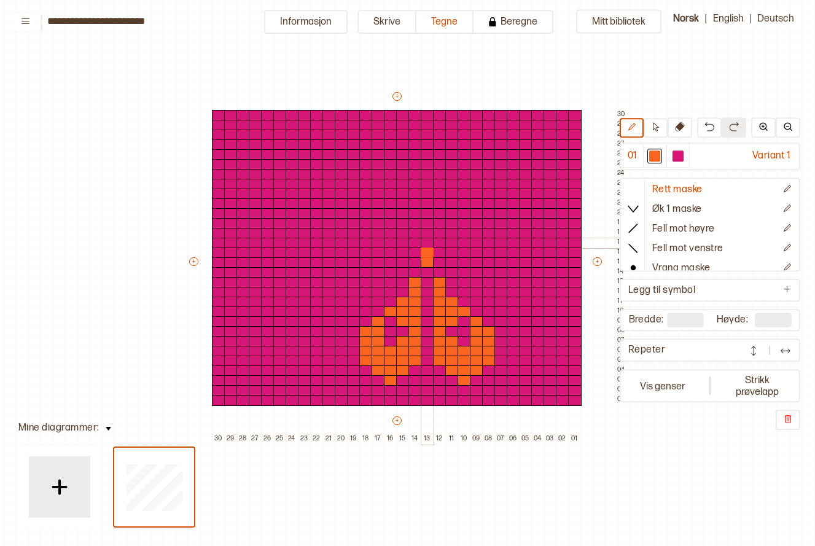
click at [425, 239] on div at bounding box center [428, 243] width 14 height 11
click at [413, 249] on div at bounding box center [416, 253] width 14 height 11
click at [439, 250] on div at bounding box center [440, 253] width 14 height 11
click at [413, 223] on div at bounding box center [416, 223] width 14 height 11
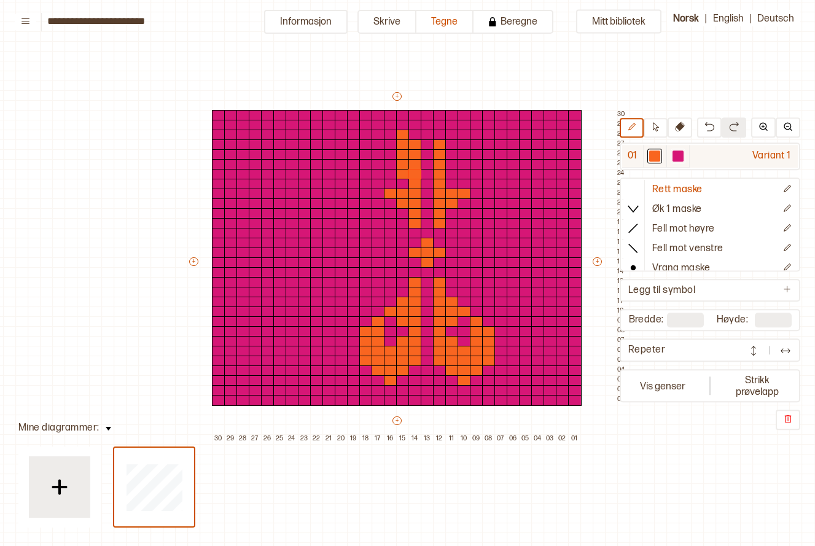
click at [678, 157] on div at bounding box center [678, 156] width 11 height 11
click at [401, 171] on div at bounding box center [403, 174] width 14 height 11
click at [388, 189] on div at bounding box center [391, 194] width 14 height 11
click at [398, 190] on div at bounding box center [403, 194] width 14 height 11
click at [401, 200] on div at bounding box center [403, 203] width 14 height 11
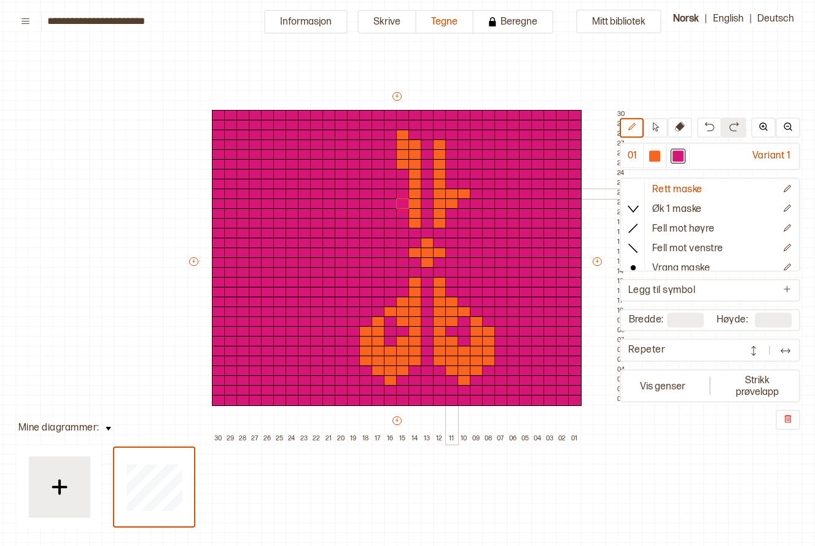
click at [453, 191] on div at bounding box center [452, 194] width 14 height 11
click at [464, 192] on div at bounding box center [465, 194] width 14 height 11
click at [450, 200] on div at bounding box center [452, 203] width 14 height 11
click at [652, 149] on div at bounding box center [655, 156] width 15 height 15
click at [384, 154] on div at bounding box center [391, 154] width 14 height 11
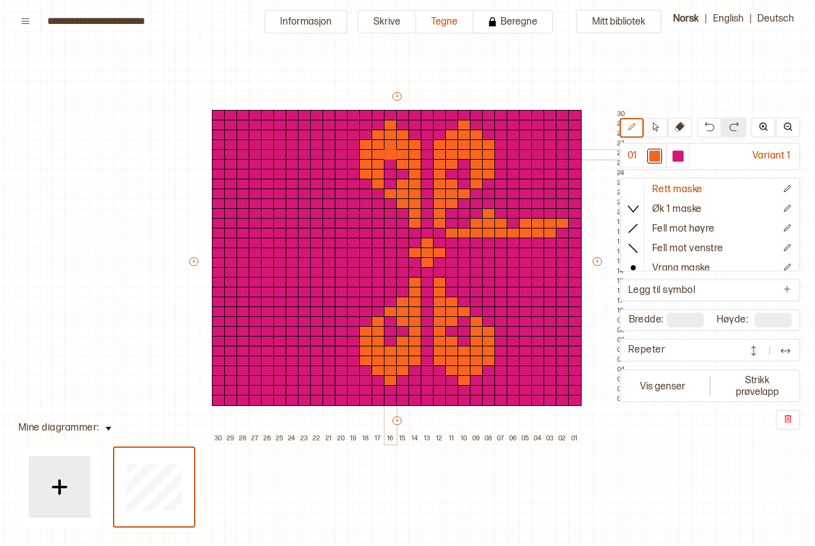
click at [384, 154] on div at bounding box center [391, 154] width 14 height 11
click at [537, 213] on div at bounding box center [538, 213] width 14 height 11
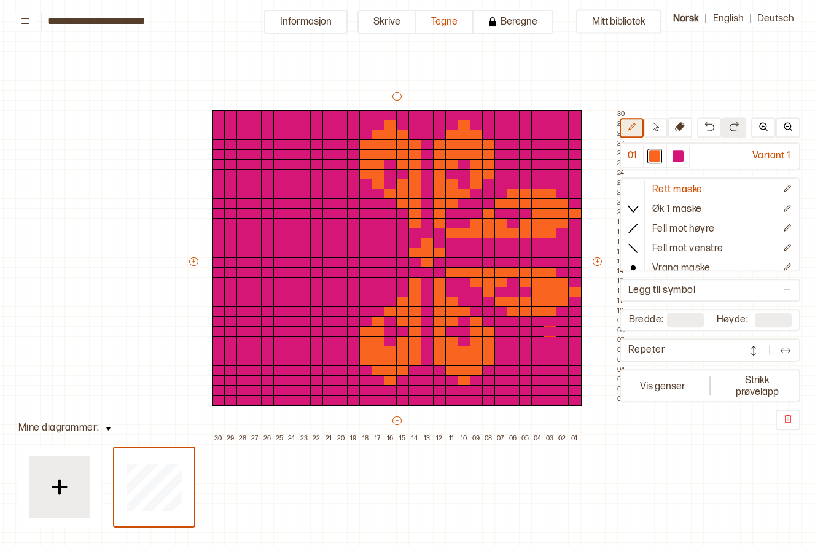
click at [633, 125] on icon at bounding box center [631, 127] width 9 height 9
click at [656, 123] on icon at bounding box center [655, 127] width 9 height 9
drag, startPoint x: 215, startPoint y: 238, endPoint x: 578, endPoint y: 253, distance: 363.4
click at [578, 253] on div "+ + + + 30 29 28 27 26 25 24 23 22 21 20 19 18 17 16 15 14 13 12 11 10 09 08 07…" at bounding box center [408, 267] width 442 height 354
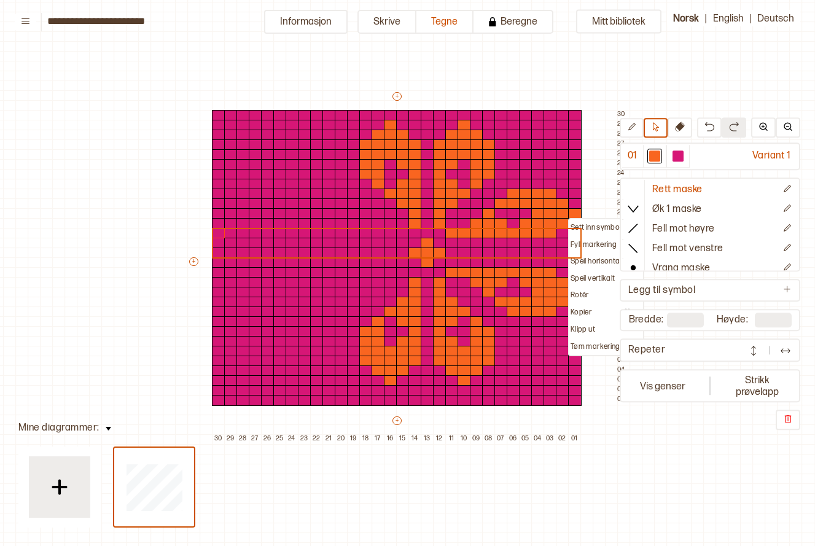
click at [134, 310] on div "Mitt bibliotek 01 Variant 1 Rett maske Øk 1 maske Fell mot høyre Fell mot venst…" at bounding box center [806, 509] width 1631 height 1092
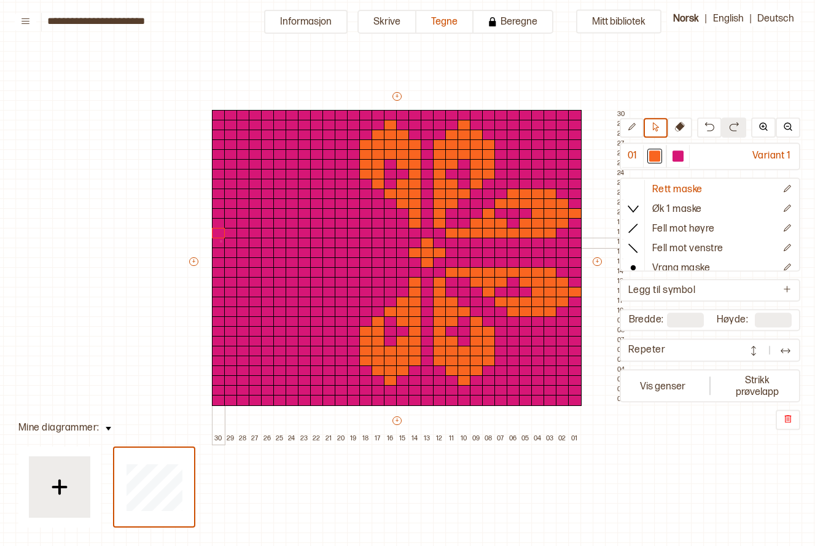
click at [220, 240] on div at bounding box center [219, 243] width 14 height 11
drag, startPoint x: 220, startPoint y: 240, endPoint x: 581, endPoint y: 254, distance: 360.9
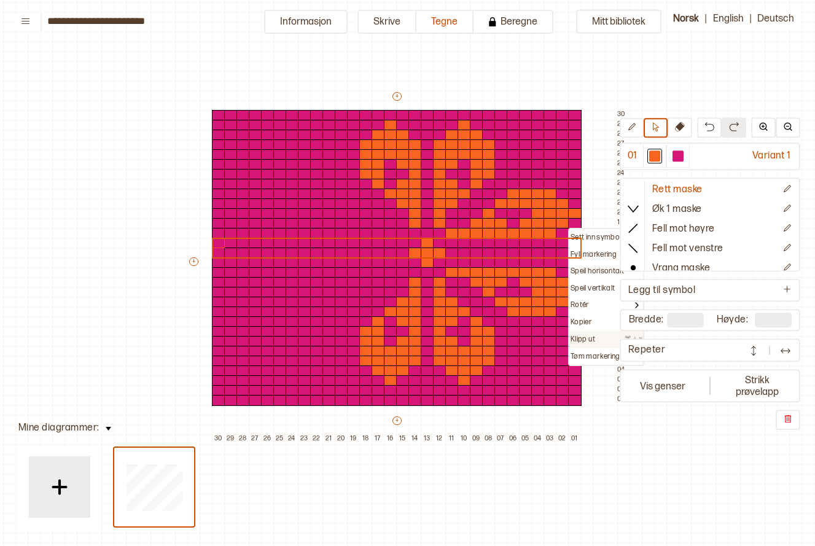
click at [600, 340] on div "Klipp ut ⌘ + x" at bounding box center [606, 340] width 71 height 10
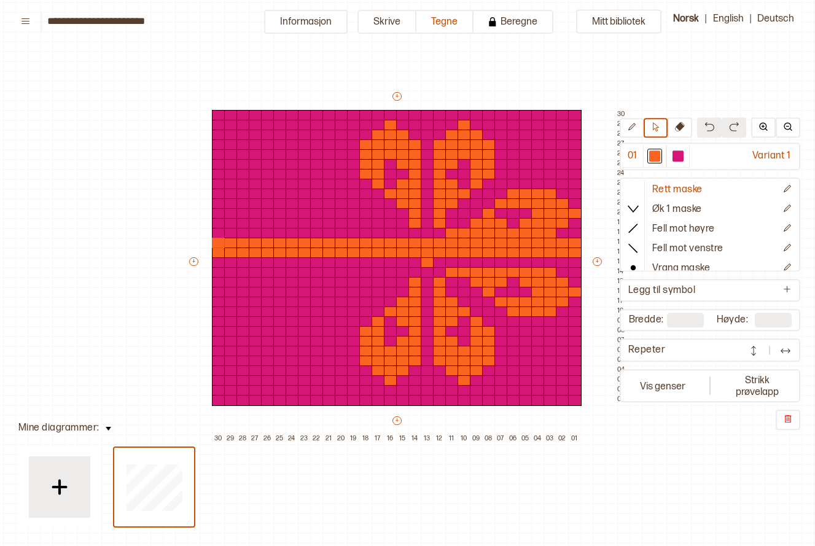
click at [713, 131] on button at bounding box center [709, 128] width 25 height 20
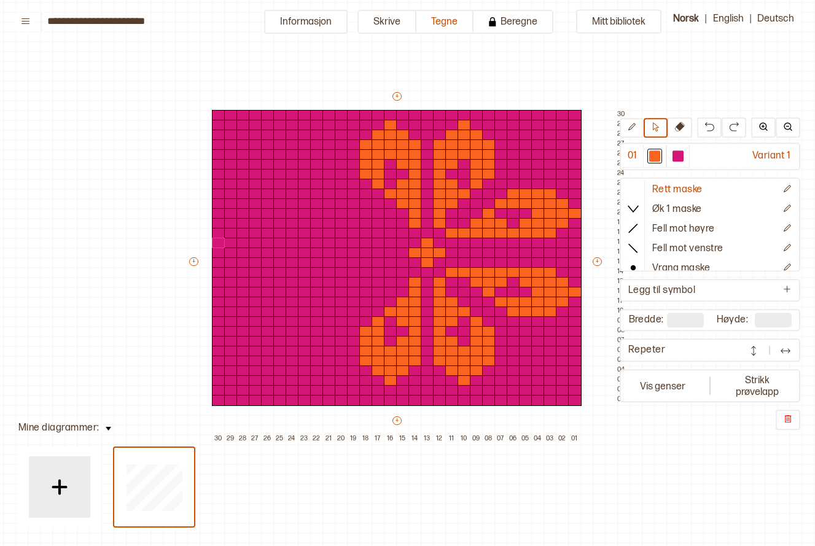
click at [684, 430] on div at bounding box center [710, 420] width 181 height 20
click at [400, 229] on div at bounding box center [403, 233] width 14 height 11
click at [620, 128] on button at bounding box center [632, 129] width 24 height 20
click at [400, 231] on div at bounding box center [403, 233] width 14 height 11
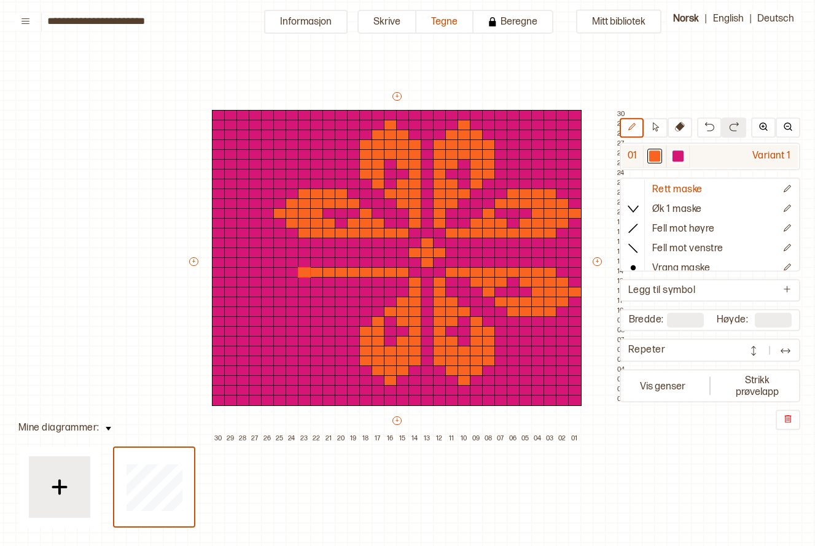
click at [682, 152] on div at bounding box center [678, 156] width 11 height 11
click at [307, 265] on div at bounding box center [305, 262] width 14 height 11
click at [306, 271] on div at bounding box center [305, 272] width 14 height 11
click at [662, 151] on div at bounding box center [655, 156] width 15 height 15
click at [318, 272] on div at bounding box center [317, 272] width 14 height 11
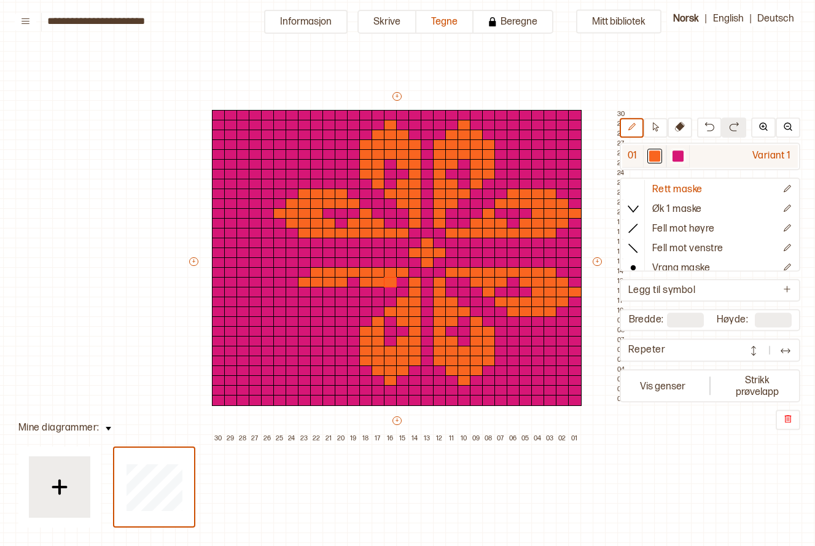
click at [676, 154] on div at bounding box center [678, 156] width 11 height 11
drag, startPoint x: 392, startPoint y: 282, endPoint x: 339, endPoint y: 280, distance: 52.9
click at [339, 280] on div "+ + + + 30 29 28 27 26 25 24 23 22 21 20 19 18 17 16 15 14 13 12 11 10 09 08 07…" at bounding box center [408, 267] width 442 height 354
click at [651, 153] on div at bounding box center [654, 156] width 11 height 11
click at [307, 269] on div at bounding box center [305, 272] width 14 height 11
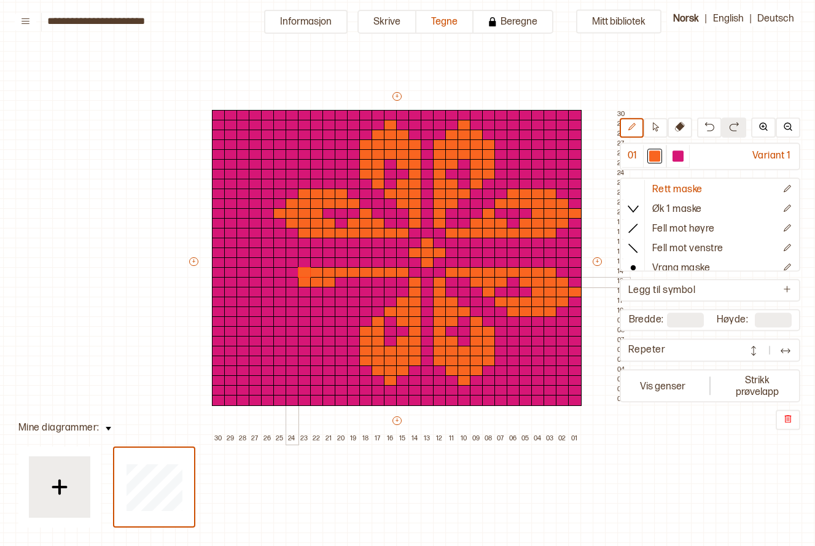
click at [289, 283] on div at bounding box center [293, 282] width 14 height 11
click at [358, 282] on div at bounding box center [354, 282] width 14 height 11
click at [229, 123] on div at bounding box center [231, 125] width 14 height 11
click at [230, 131] on div at bounding box center [231, 135] width 14 height 11
click at [229, 141] on div at bounding box center [231, 144] width 14 height 11
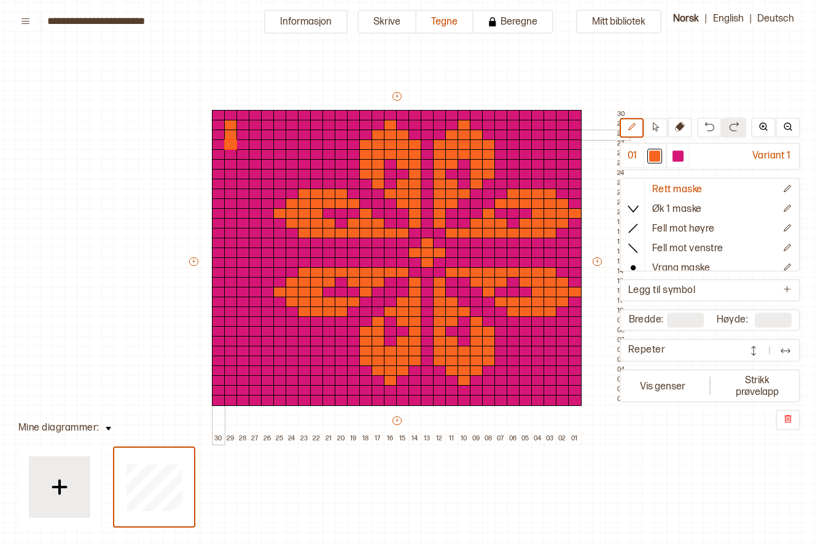
click at [214, 130] on div at bounding box center [219, 135] width 14 height 11
click at [245, 132] on div at bounding box center [244, 135] width 14 height 11
click at [233, 381] on div at bounding box center [231, 380] width 14 height 11
click at [232, 374] on div at bounding box center [231, 371] width 14 height 11
click at [230, 361] on div at bounding box center [231, 361] width 14 height 11
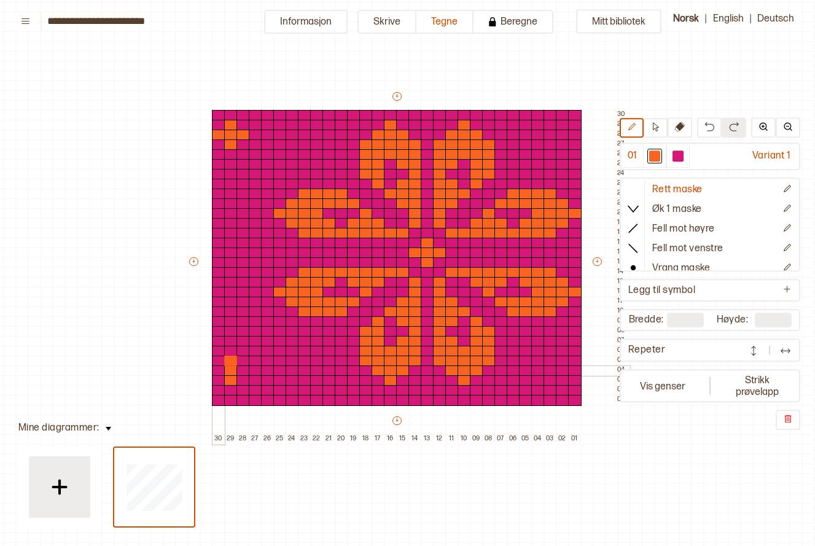
click at [214, 369] on div at bounding box center [219, 371] width 14 height 11
click at [242, 370] on div at bounding box center [244, 371] width 14 height 11
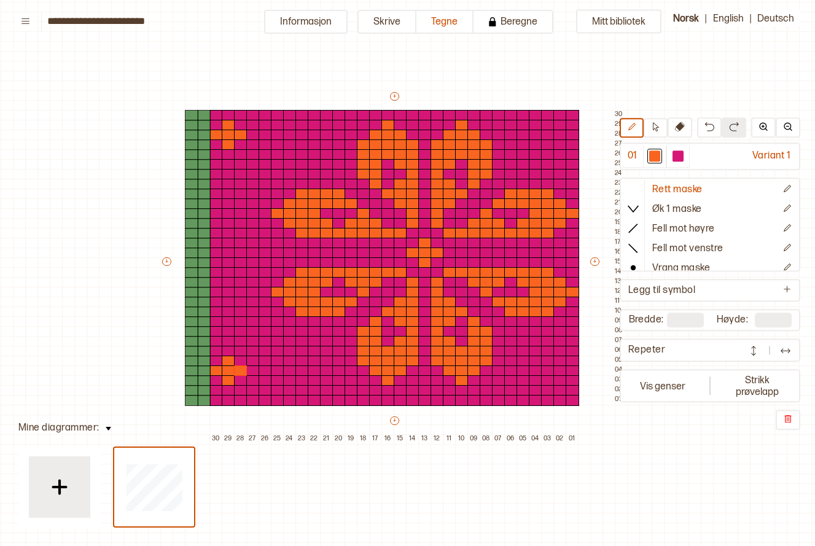
type input "**"
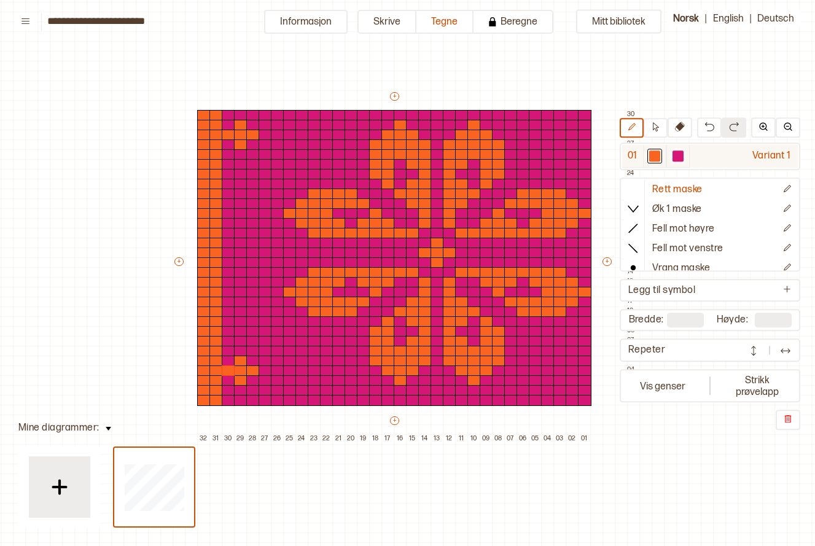
click at [676, 156] on div at bounding box center [678, 156] width 11 height 11
click at [654, 125] on icon at bounding box center [656, 127] width 6 height 9
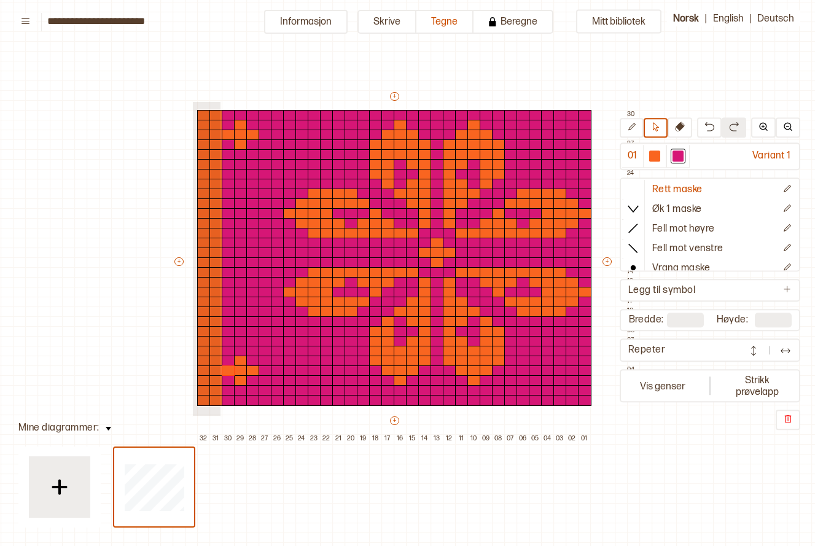
drag, startPoint x: 192, startPoint y: 101, endPoint x: 219, endPoint y: 415, distance: 315.2
click at [219, 415] on div "+ + + + 32 31 30 29 28 27 26 25 24 23 22 21 20 19 18 17 16 15 14 13 12 11 10 09…" at bounding box center [406, 267] width 467 height 354
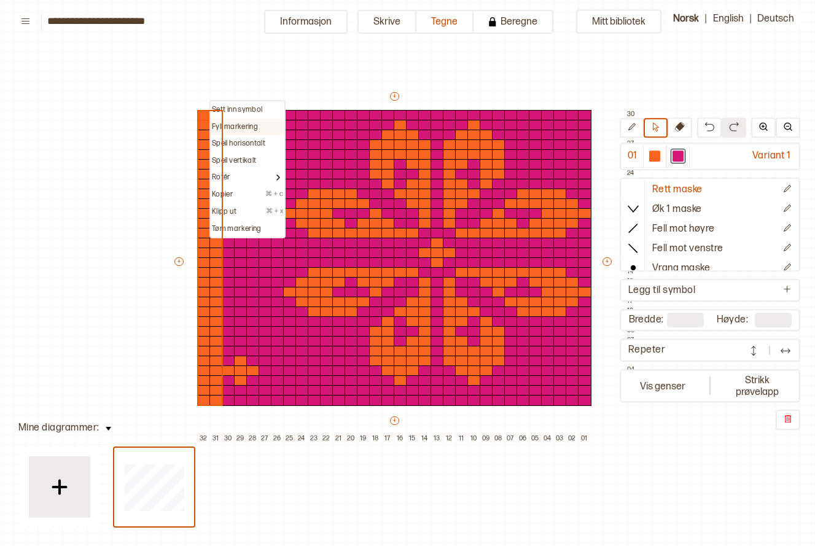
click at [239, 120] on div "Fyll markering" at bounding box center [248, 127] width 74 height 17
click at [252, 125] on p "Fyll markering" at bounding box center [235, 127] width 46 height 10
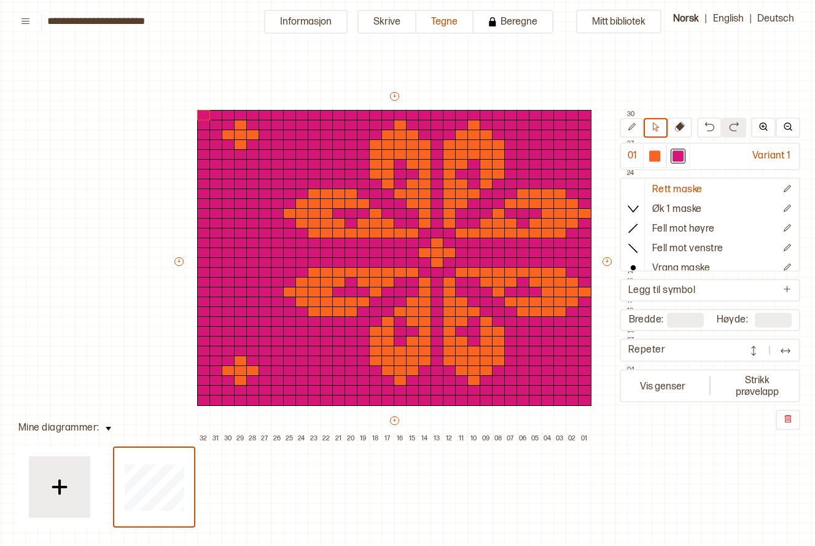
click at [96, 147] on div "Mitt bibliotek 01 Variant 1 Rett maske Øk 1 maske Fell mot høyre Fell mot venst…" at bounding box center [803, 509] width 1631 height 1092
click at [646, 395] on button "Vis genser" at bounding box center [662, 386] width 81 height 28
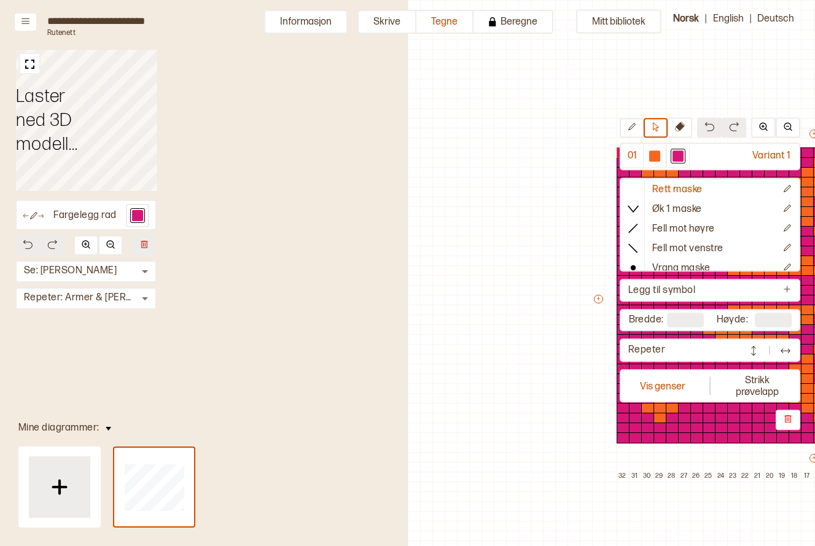
scroll to position [38, 396]
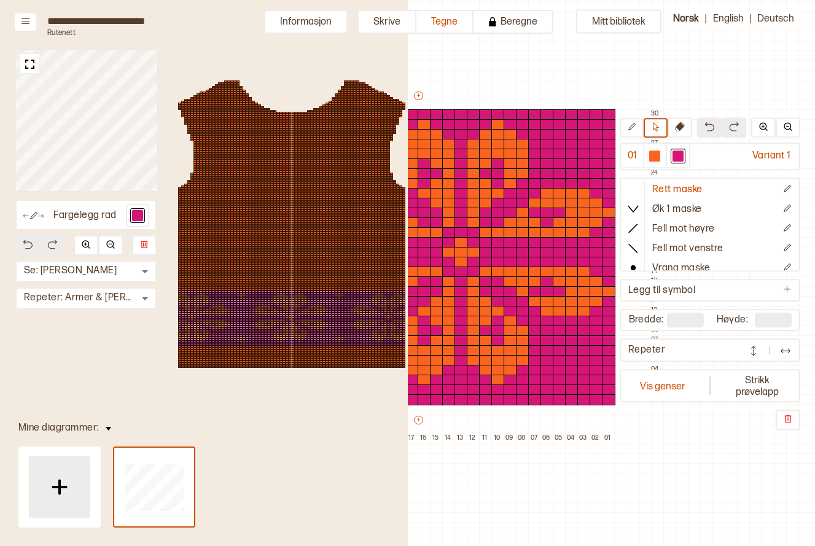
click at [279, 316] on div at bounding box center [277, 317] width 3 height 2
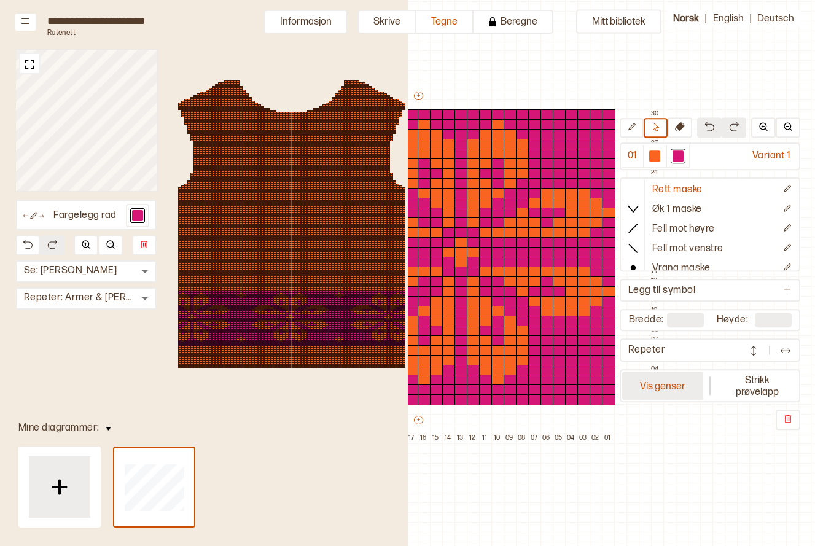
click at [671, 394] on button "Vis genser" at bounding box center [662, 386] width 81 height 28
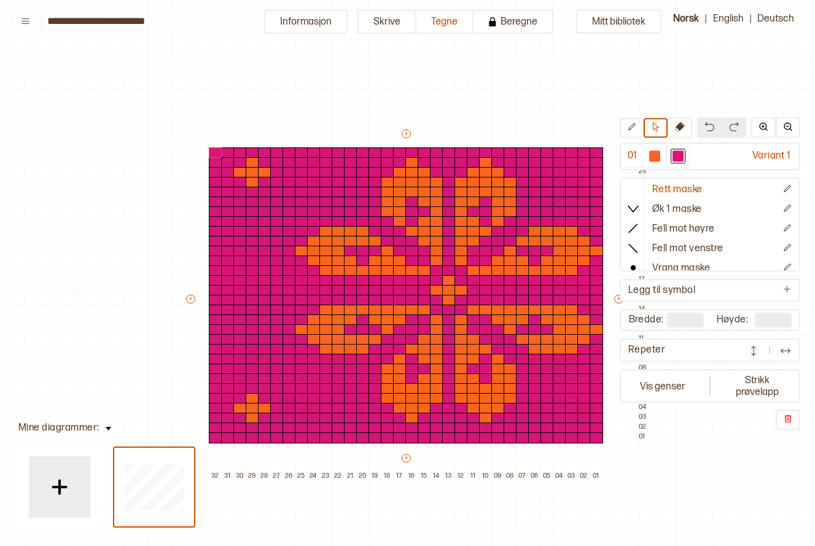
scroll to position [38, 17]
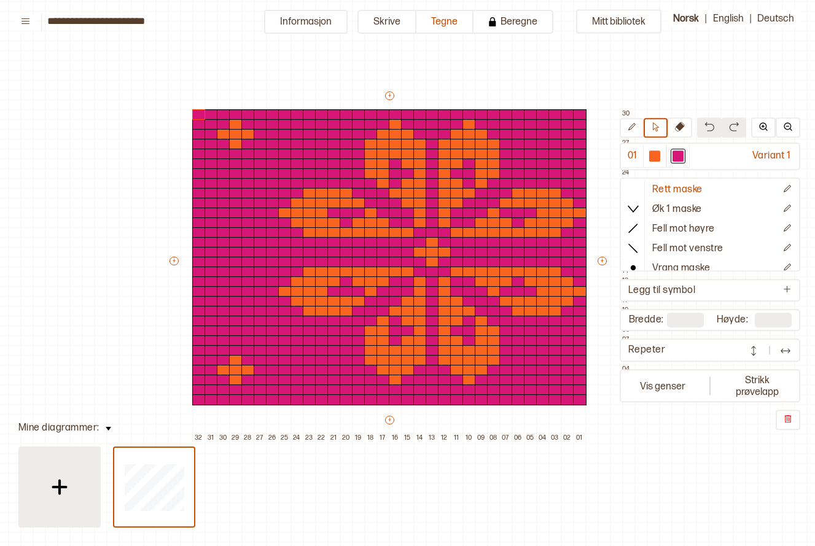
click at [39, 503] on div at bounding box center [59, 487] width 61 height 61
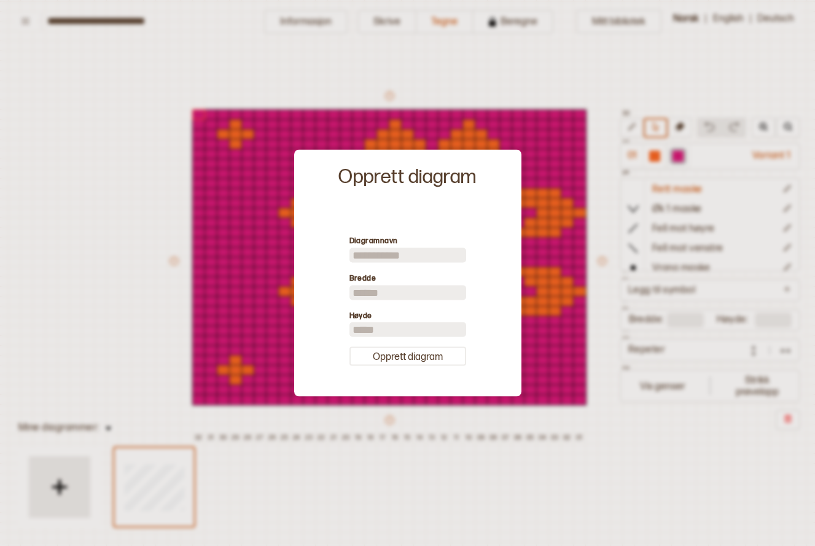
click at [79, 361] on div at bounding box center [407, 273] width 815 height 546
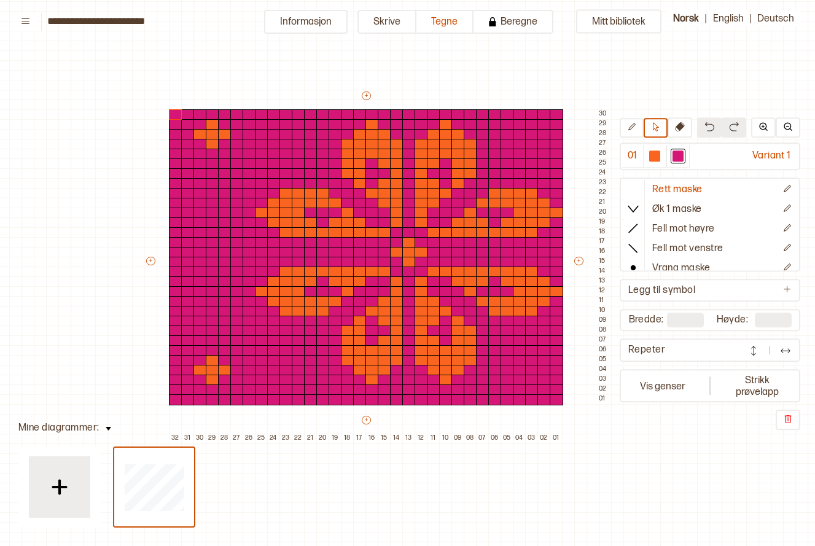
scroll to position [38, 47]
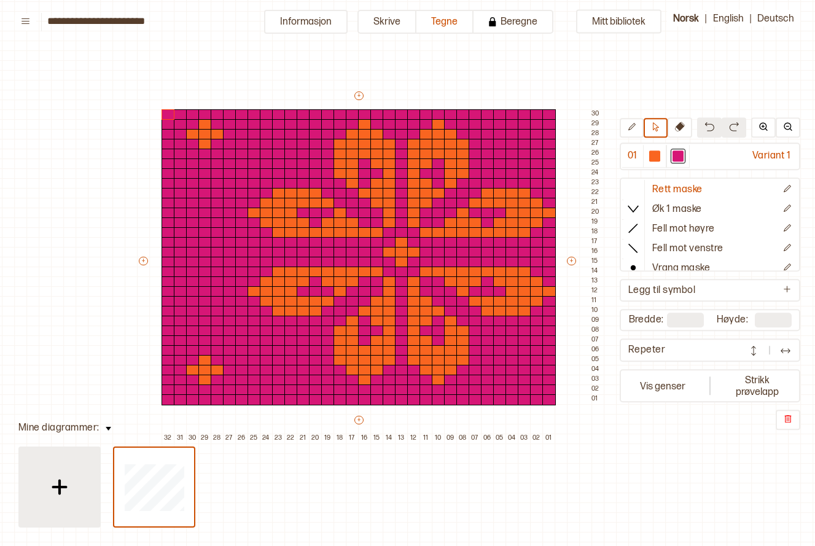
click at [65, 508] on div at bounding box center [59, 487] width 61 height 61
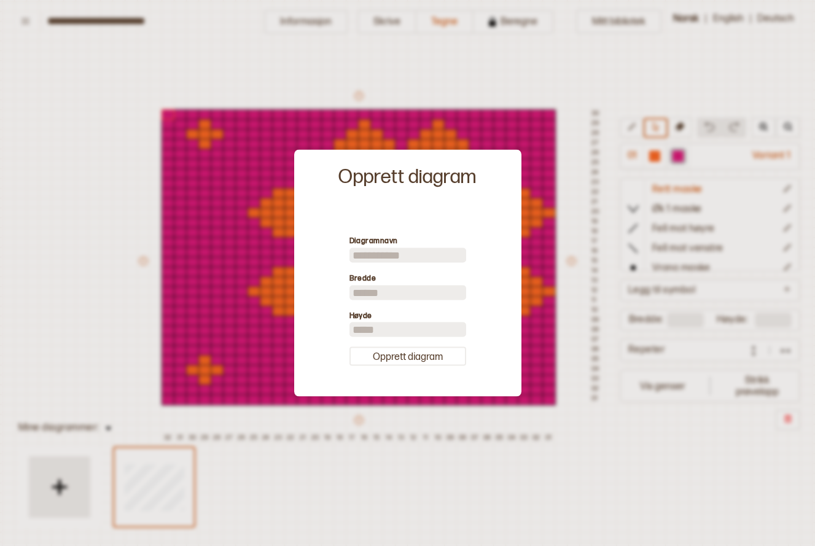
click at [383, 300] on div "Diagramnavn [PERSON_NAME] ** Høyde **" at bounding box center [408, 291] width 117 height 112
click at [379, 297] on input "**" at bounding box center [408, 292] width 117 height 15
type input "*"
type input "**"
click at [365, 330] on input "**" at bounding box center [408, 330] width 117 height 15
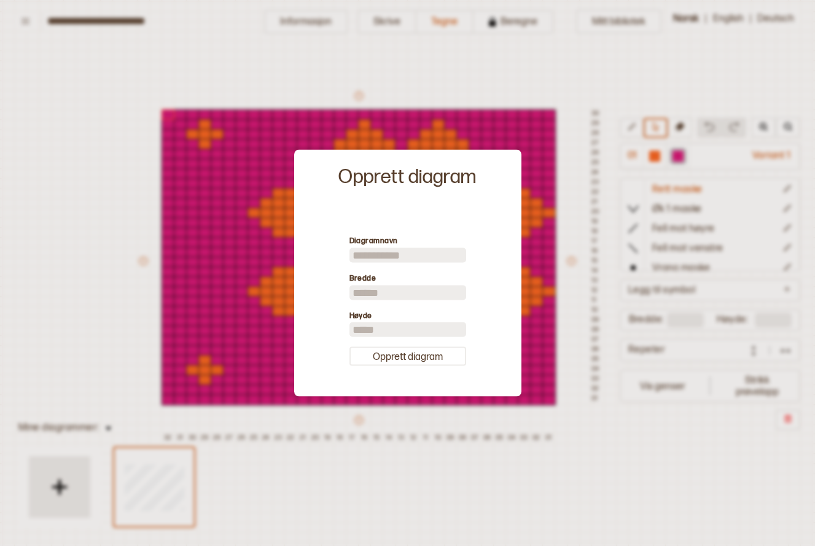
type input "*"
type input "**"
click at [388, 356] on button "Opprett diagram" at bounding box center [408, 356] width 117 height 19
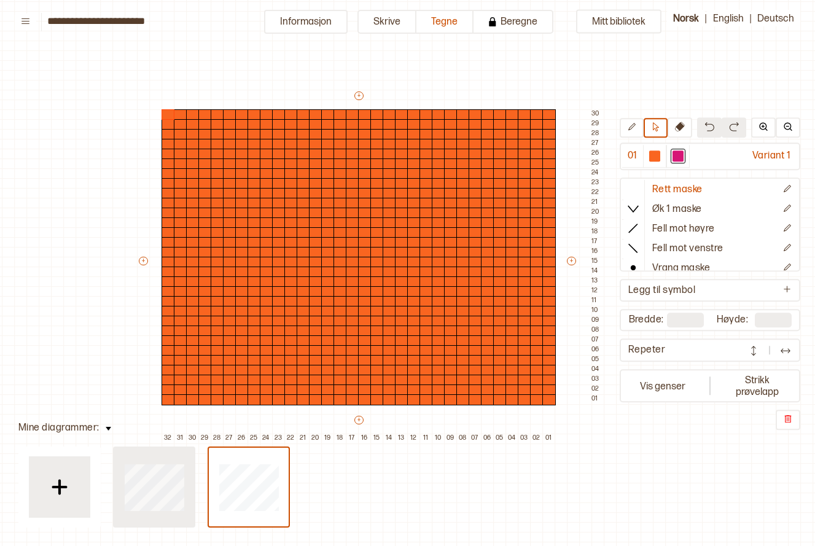
click at [189, 504] on div at bounding box center [154, 487] width 80 height 79
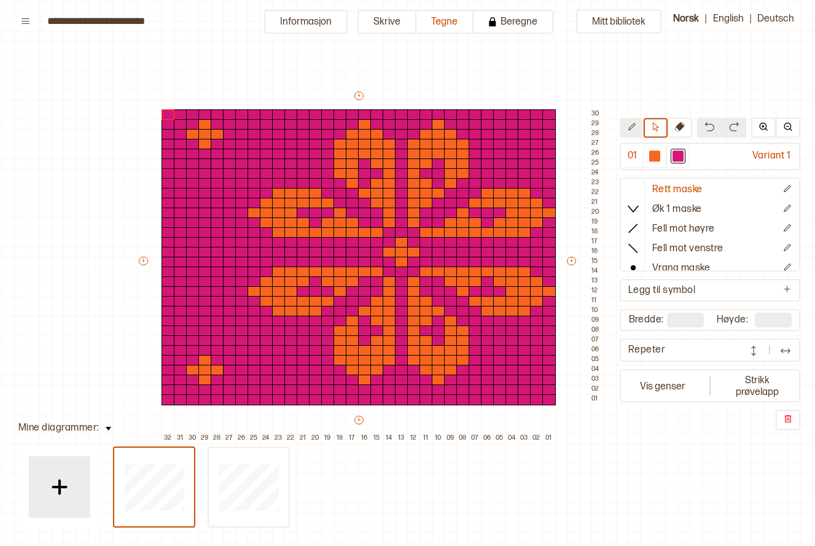
click at [627, 130] on icon at bounding box center [631, 127] width 9 height 9
click at [656, 124] on icon at bounding box center [655, 127] width 9 height 9
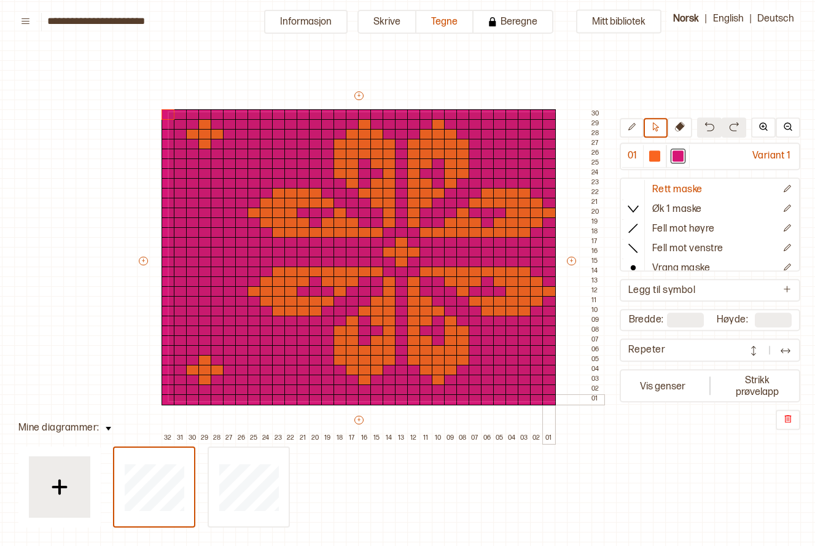
drag, startPoint x: 168, startPoint y: 111, endPoint x: 555, endPoint y: 401, distance: 483.3
click at [555, 401] on div "+ + + + 32 31 30 29 28 27 26 25 24 23 22 21 20 19 18 17 16 15 14 13 12 11 10 09…" at bounding box center [370, 267] width 467 height 354
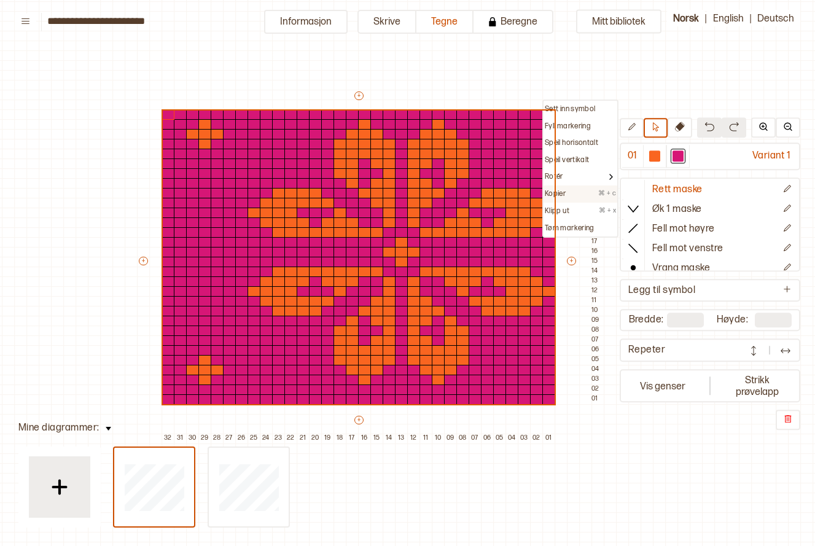
click at [582, 191] on div "Kopier ⌘ + c" at bounding box center [580, 194] width 71 height 10
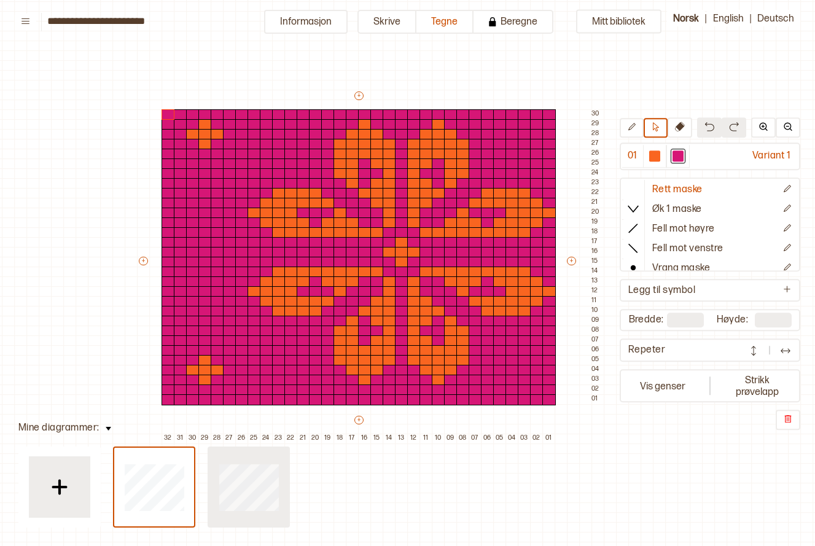
click at [257, 515] on div at bounding box center [249, 487] width 80 height 79
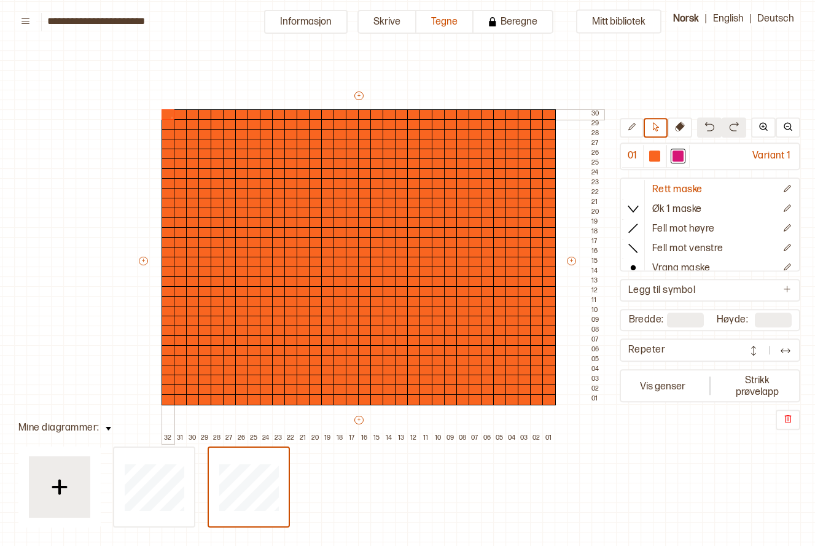
click at [171, 117] on div at bounding box center [169, 114] width 14 height 11
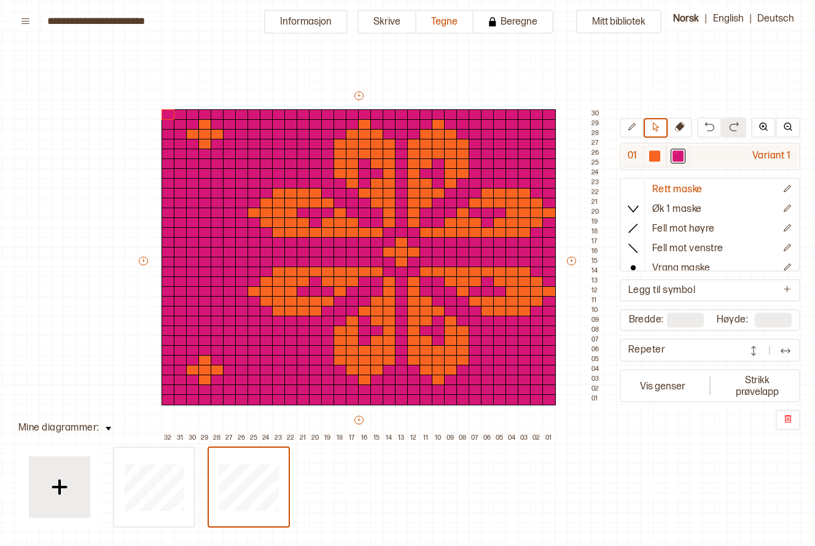
click at [675, 152] on div at bounding box center [678, 156] width 11 height 11
click at [321, 24] on button "Informasjon" at bounding box center [306, 22] width 84 height 24
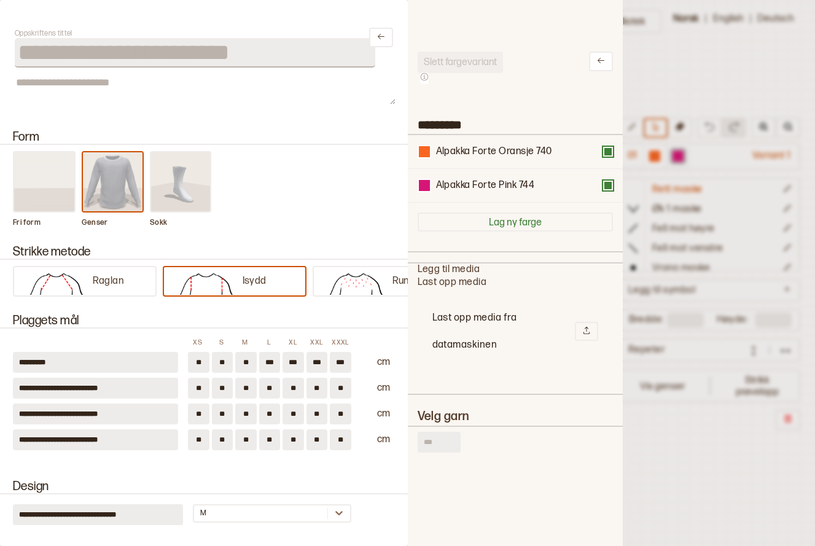
scroll to position [12, 12]
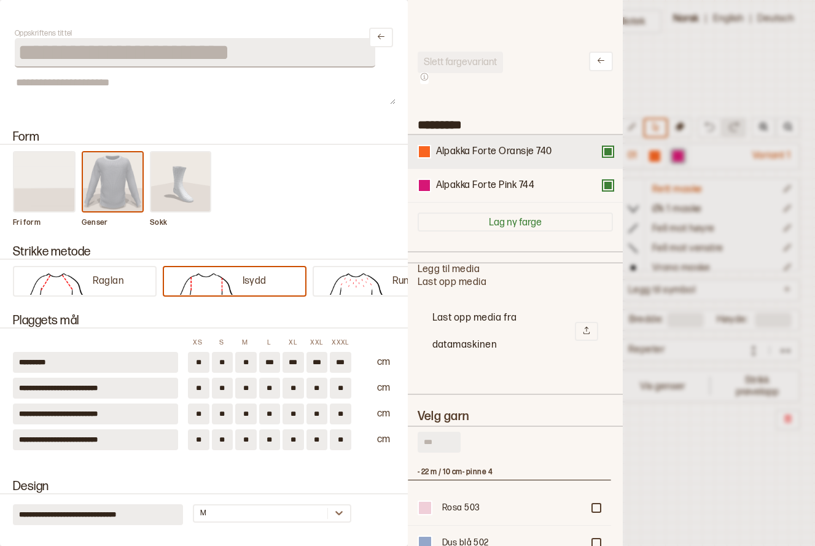
click at [529, 151] on div "Alpakka Forte Oransje 740" at bounding box center [494, 152] width 116 height 13
click at [501, 160] on div "Alpakka Forte Oransje 740" at bounding box center [515, 152] width 215 height 34
click at [429, 155] on div at bounding box center [424, 151] width 11 height 11
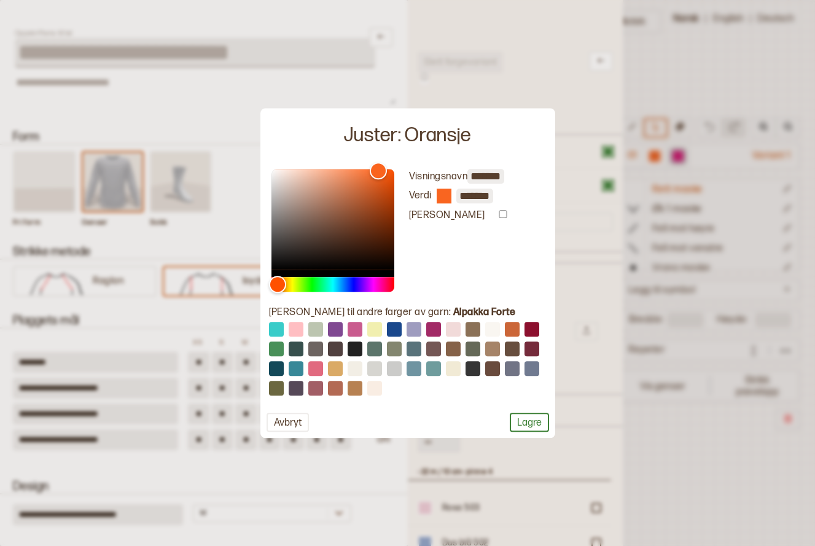
click at [481, 80] on div at bounding box center [407, 273] width 815 height 546
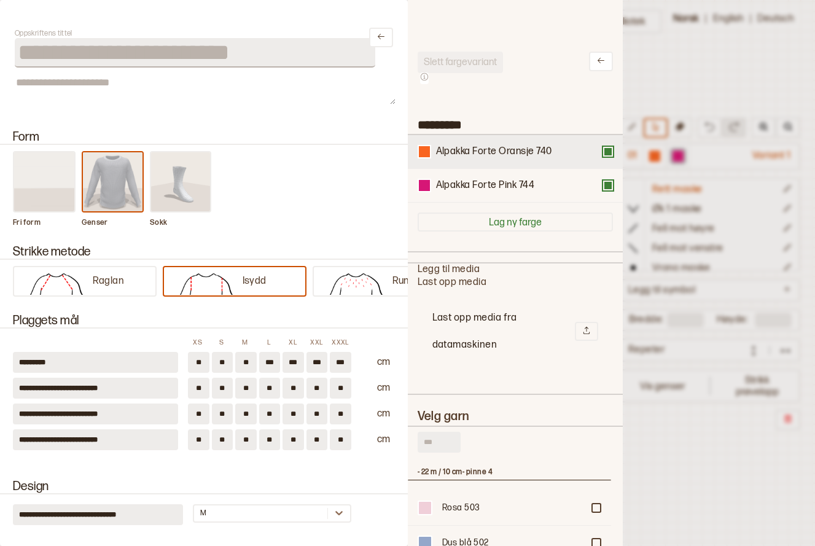
click at [480, 160] on div "Alpakka Forte Oransje 740" at bounding box center [515, 152] width 215 height 34
click at [475, 159] on div "Alpakka Forte Oransje 740" at bounding box center [515, 152] width 215 height 34
click at [428, 155] on div at bounding box center [424, 151] width 11 height 11
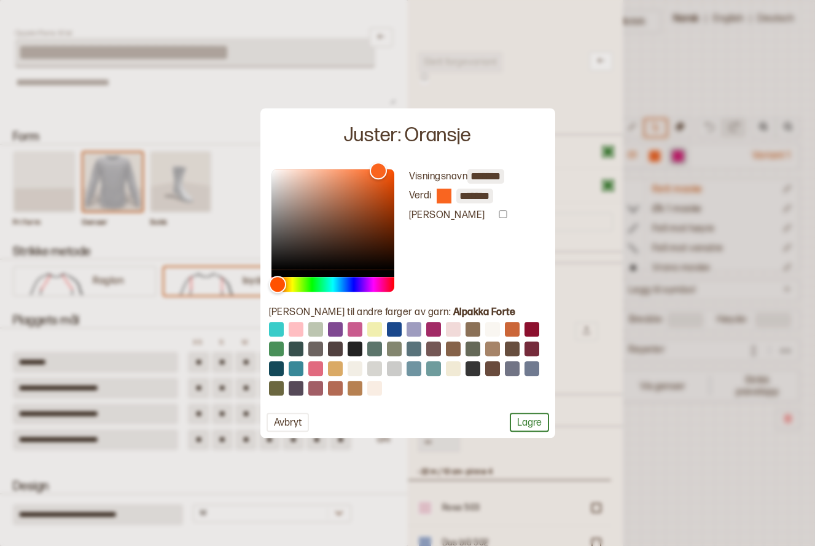
click at [472, 198] on input "*******" at bounding box center [475, 196] width 37 height 15
click at [546, 200] on div "Visningsnavn ******* Verdi ******* [PERSON_NAME]" at bounding box center [408, 230] width 283 height 123
click at [279, 423] on button "Avbryt" at bounding box center [288, 422] width 42 height 19
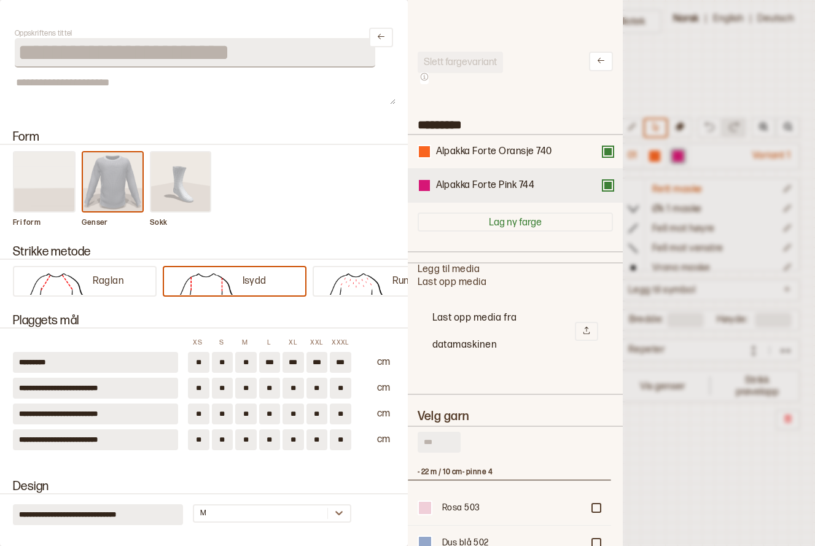
click at [423, 185] on div at bounding box center [424, 185] width 11 height 11
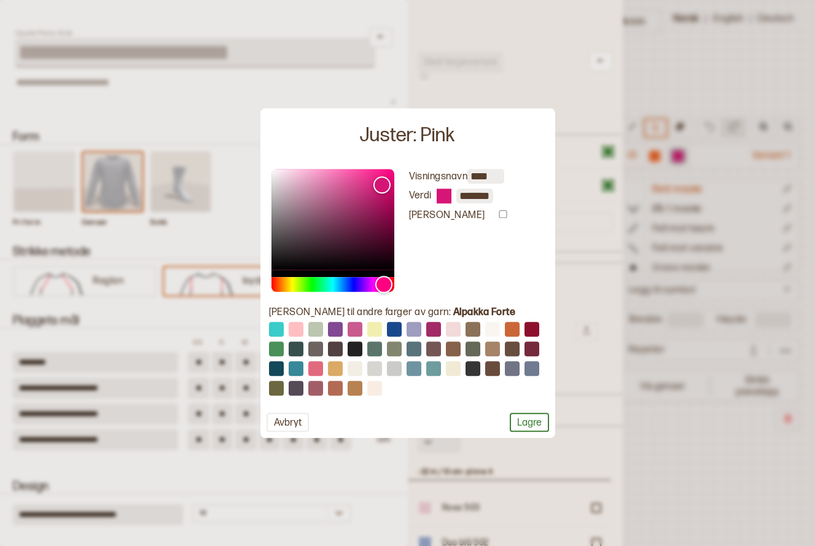
click at [484, 195] on input "*******" at bounding box center [475, 196] width 37 height 15
click at [524, 418] on button "Lagre" at bounding box center [529, 422] width 39 height 19
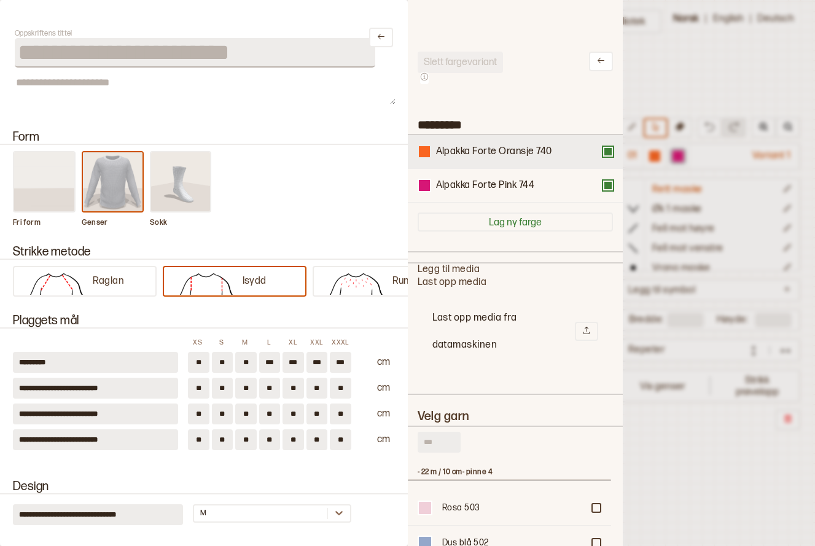
click at [427, 154] on div at bounding box center [424, 151] width 11 height 11
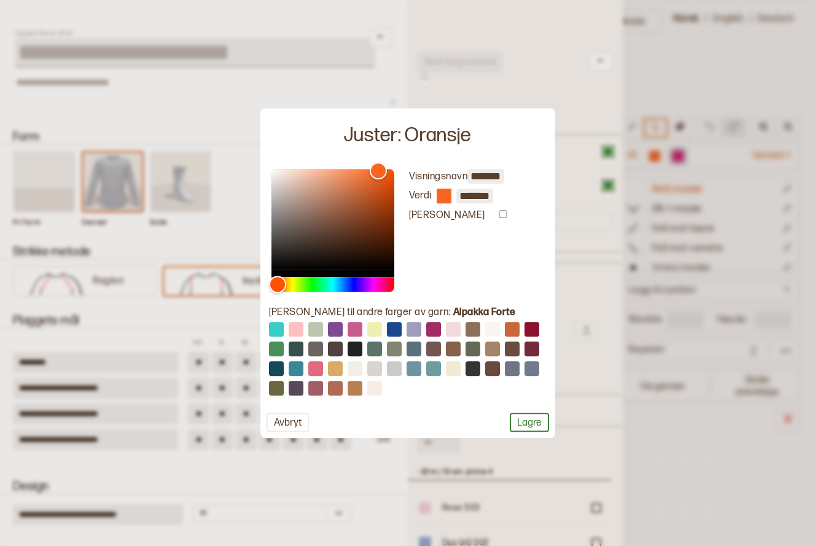
click at [482, 198] on input "*******" at bounding box center [475, 196] width 37 height 15
click at [469, 189] on input "*******" at bounding box center [475, 196] width 37 height 15
type input "*******"
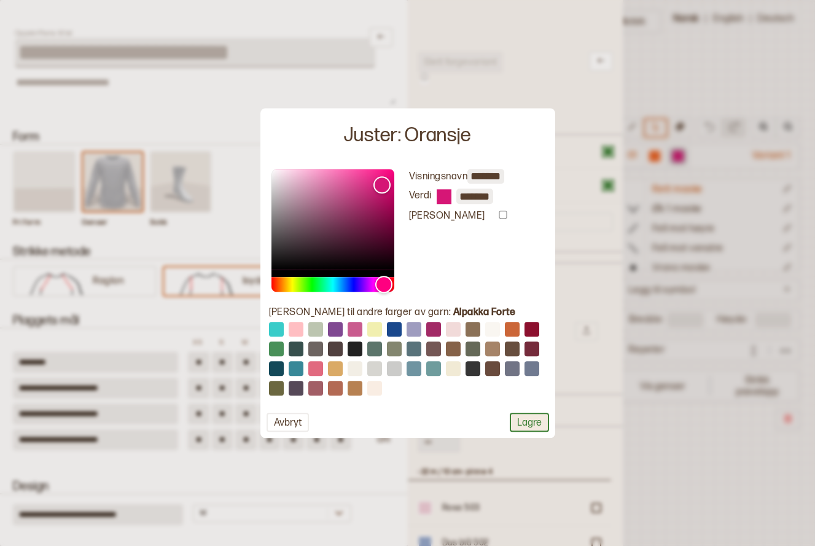
click at [535, 420] on button "Lagre" at bounding box center [529, 422] width 39 height 19
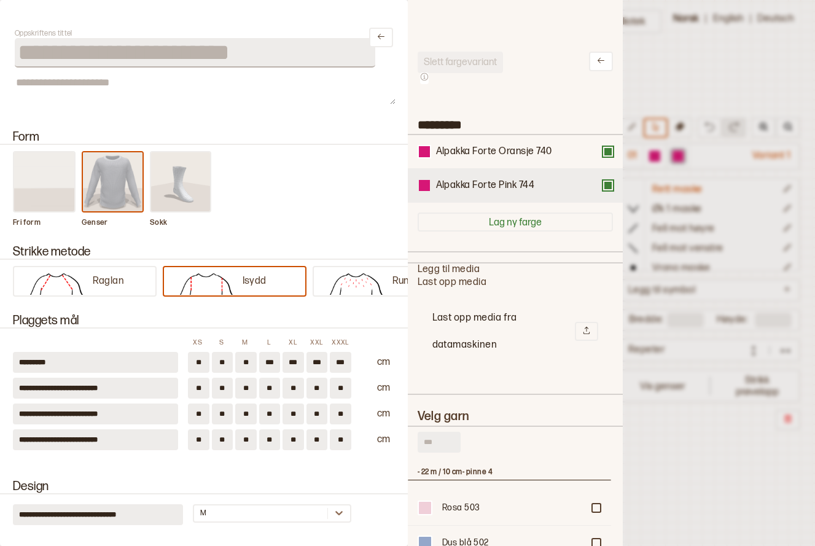
click at [428, 188] on div at bounding box center [424, 185] width 11 height 11
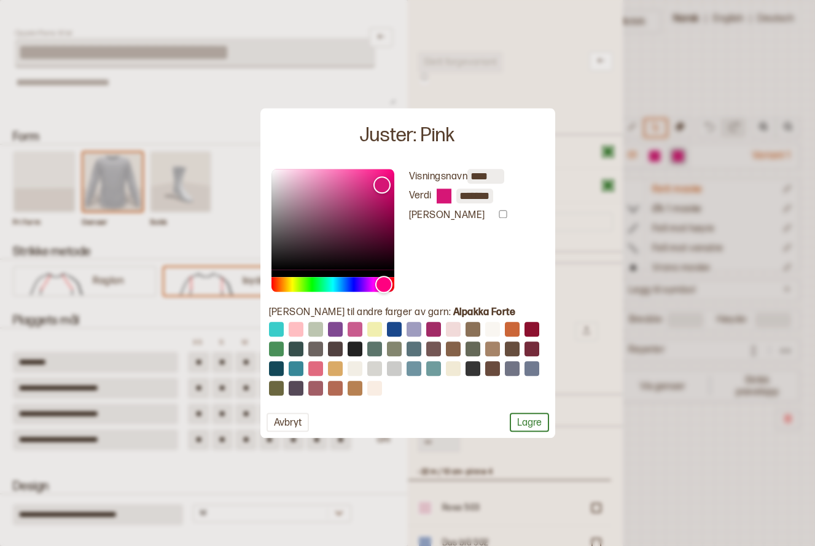
click at [482, 200] on input "*******" at bounding box center [475, 196] width 37 height 15
type input "*******"
click at [520, 423] on button "Lagre" at bounding box center [529, 422] width 39 height 19
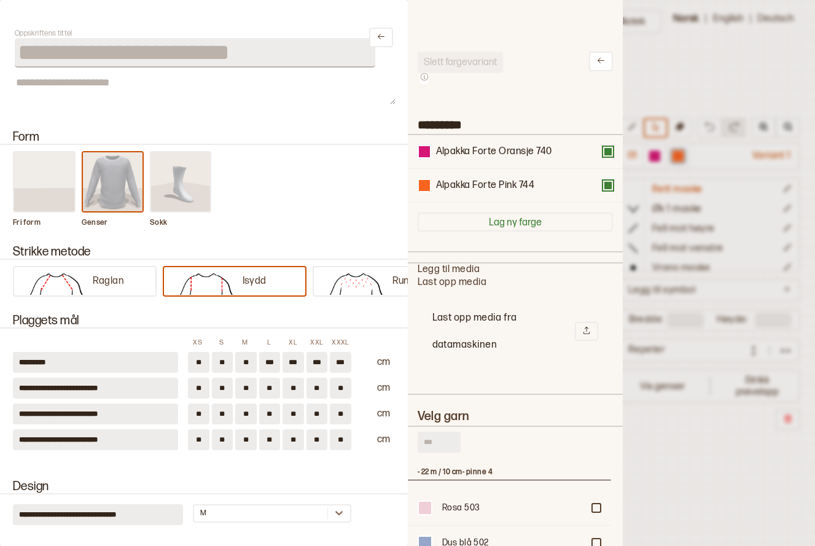
click at [656, 44] on div at bounding box center [407, 273] width 815 height 546
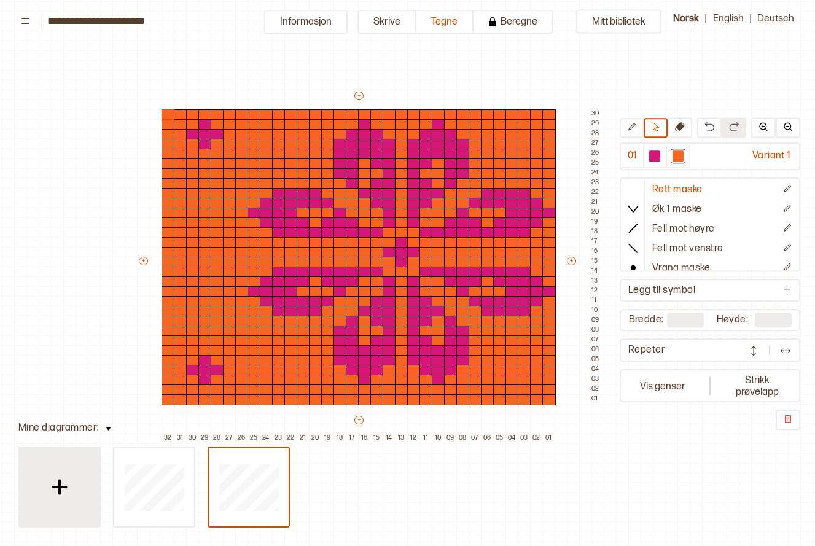
click at [33, 479] on div at bounding box center [59, 487] width 61 height 61
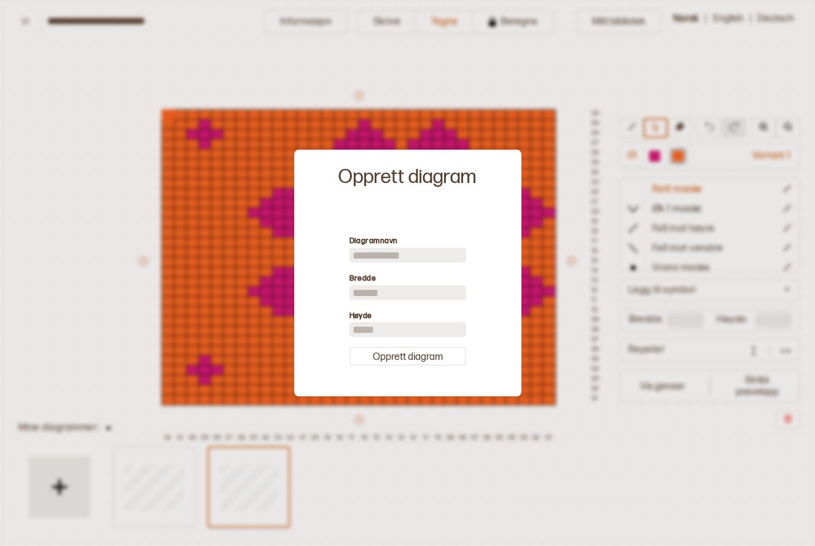
click at [101, 335] on div at bounding box center [407, 273] width 815 height 546
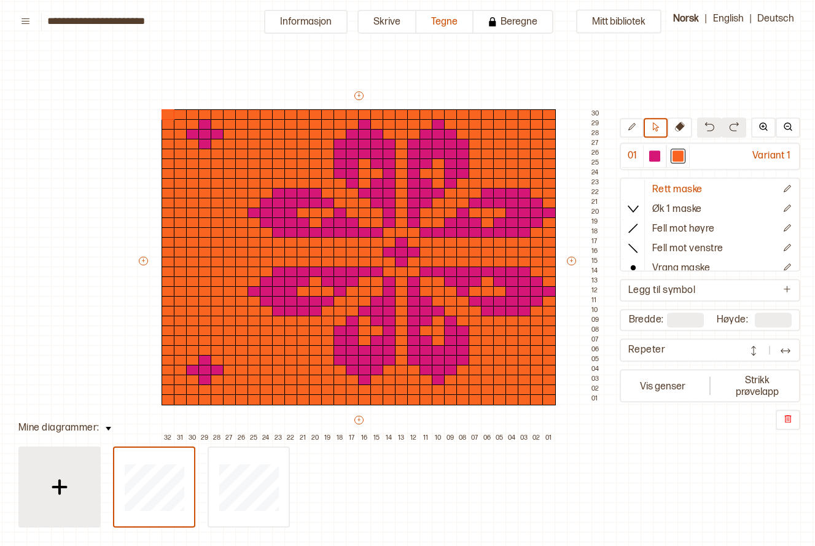
click at [68, 503] on div at bounding box center [59, 487] width 61 height 61
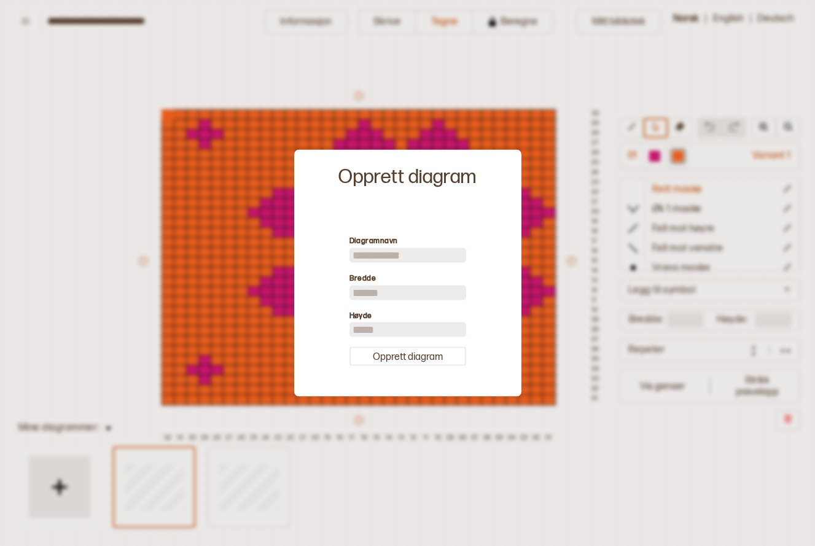
click at [566, 435] on div at bounding box center [407, 273] width 815 height 546
